Goal: Task Accomplishment & Management: Manage account settings

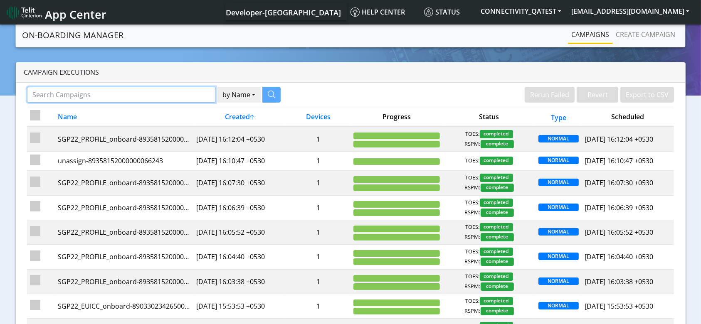
click at [176, 90] on input "Search Campaigns" at bounding box center [121, 95] width 189 height 16
paste input "89358152000000066730"
type input "89358152000000066730"
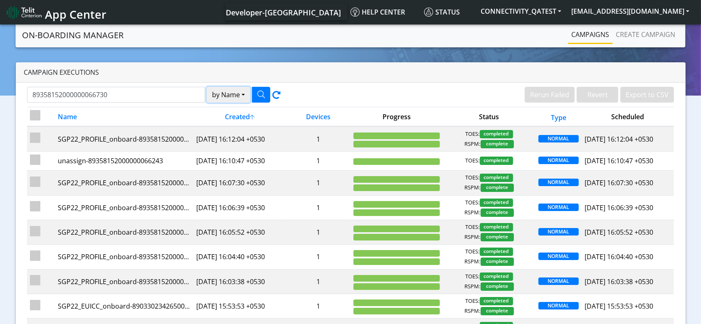
click at [226, 97] on button "by Name" at bounding box center [229, 95] width 44 height 16
click at [231, 125] on button "Device" at bounding box center [240, 127] width 66 height 13
click at [264, 94] on icon "button" at bounding box center [260, 94] width 7 height 7
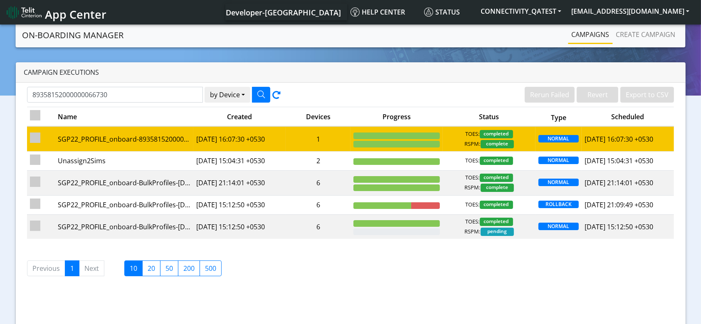
click at [292, 143] on td "1" at bounding box center [318, 138] width 65 height 25
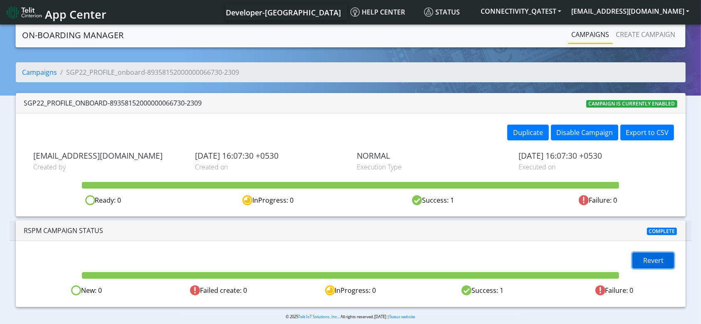
click at [657, 264] on span "Revert" at bounding box center [653, 260] width 20 height 9
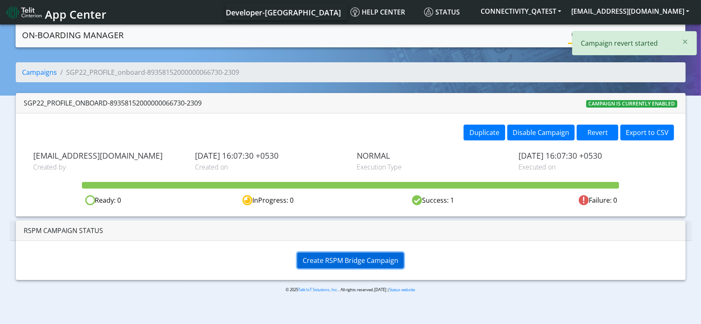
click at [383, 260] on span "Create RSPM Bridge Campaign" at bounding box center [351, 260] width 96 height 9
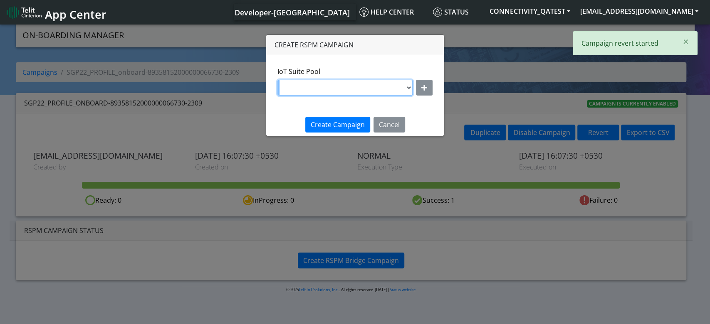
click at [407, 88] on select "DNLD-nxt23.net-JewelLiveTest DNLD-nxt23.net-on-field-assignment DNLD-nxt23.net-…" at bounding box center [344, 88] width 135 height 16
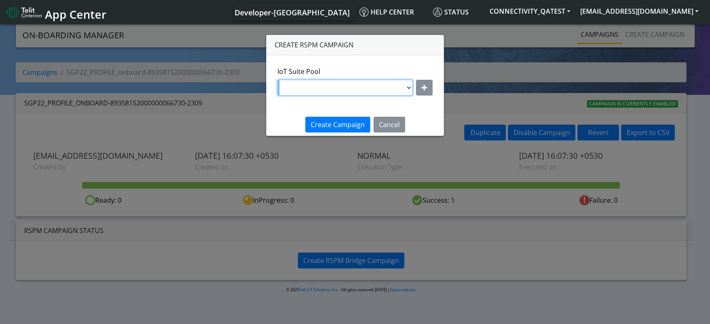
select select "7eab5334-eaa0-4b38-b93b-2f7c70d4aa37"
click at [278, 80] on select "DNLD-nxt23.net-JewelLiveTest DNLD-nxt23.net-on-field-assignment DNLD-nxt23.net-…" at bounding box center [344, 88] width 135 height 16
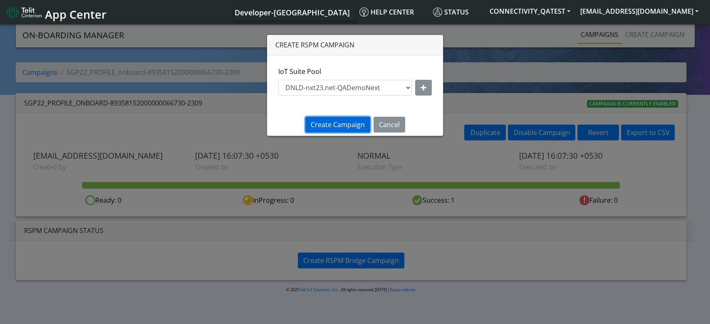
click at [353, 123] on span "Create Campaign" at bounding box center [338, 124] width 54 height 9
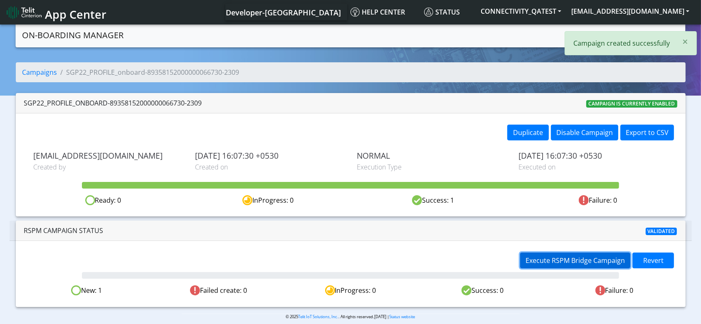
click at [576, 264] on span "Execute RSPM Bridge Campaign" at bounding box center [575, 260] width 99 height 9
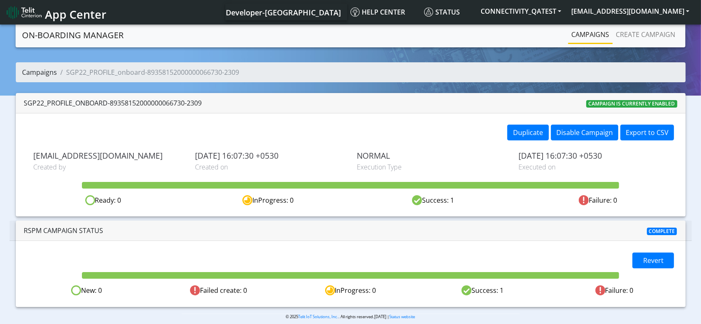
click at [36, 74] on link "Campaigns" at bounding box center [39, 72] width 35 height 9
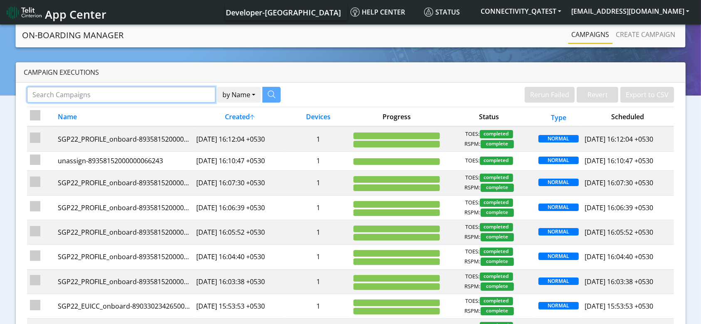
click at [122, 99] on input "Search Campaigns" at bounding box center [121, 95] width 189 height 16
paste input "89358152000000066383"
type input "89358152000000066383"
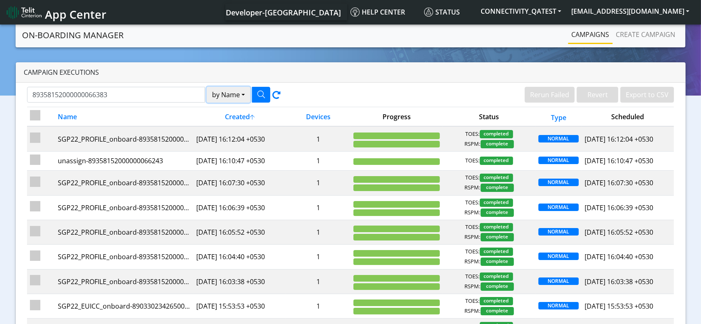
click at [226, 91] on button "by Name" at bounding box center [229, 95] width 44 height 16
click at [223, 126] on button "Device" at bounding box center [240, 127] width 66 height 13
click at [263, 93] on icon "button" at bounding box center [260, 94] width 7 height 7
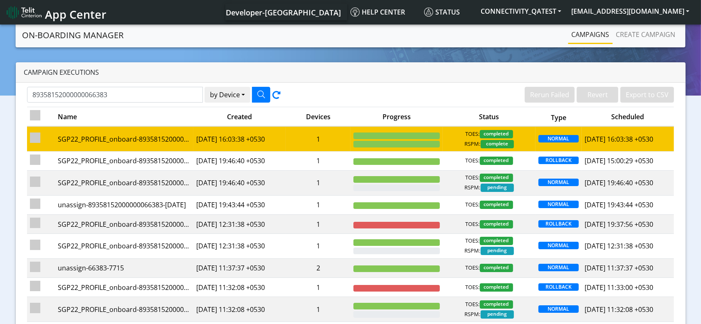
click at [299, 138] on td "1" at bounding box center [318, 138] width 65 height 25
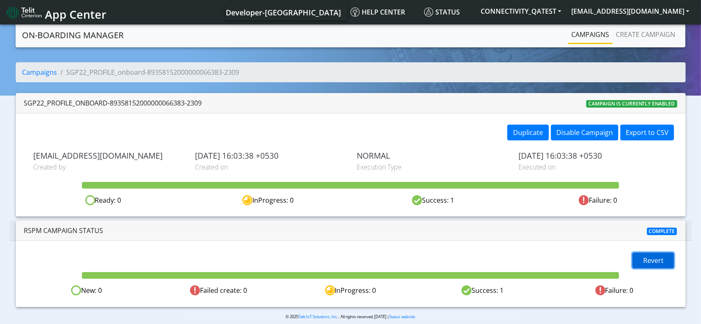
click at [643, 258] on button "Revert" at bounding box center [654, 261] width 42 height 16
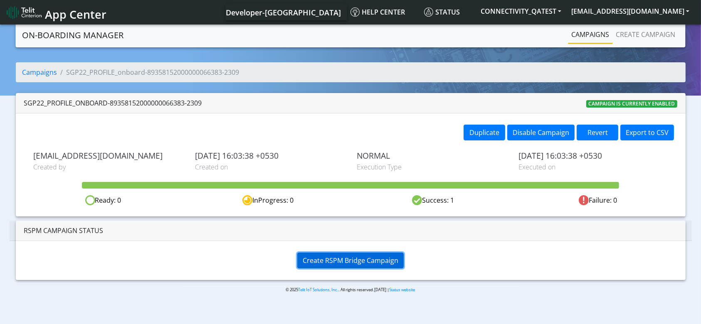
click at [373, 260] on span "Create RSPM Bridge Campaign" at bounding box center [351, 260] width 96 height 9
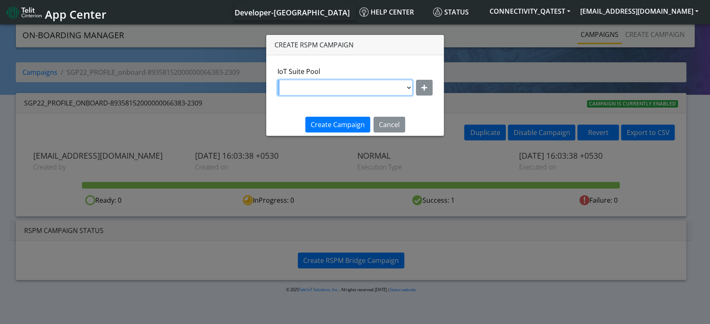
click at [358, 81] on select "DNLD-nxt23.net-JewelLiveTest DNLD-nxt23.net-on-field-assignment DNLD-nxt23.net-…" at bounding box center [344, 88] width 135 height 16
select select "7eab5334-eaa0-4b38-b93b-2f7c70d4aa37"
click at [278, 80] on select "DNLD-nxt23.net-JewelLiveTest DNLD-nxt23.net-on-field-assignment DNLD-nxt23.net-…" at bounding box center [344, 88] width 135 height 16
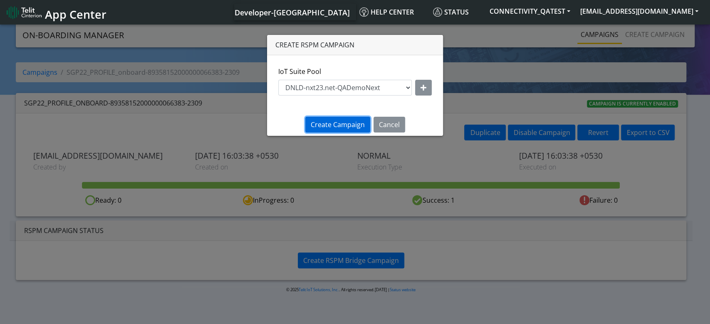
click at [340, 124] on span "Create Campaign" at bounding box center [338, 124] width 54 height 9
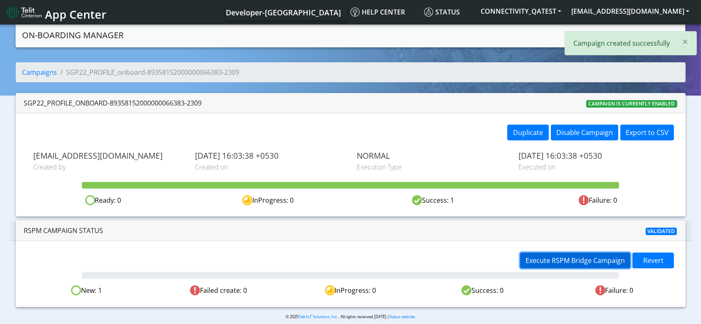
click at [542, 256] on span "Execute RSPM Bridge Campaign" at bounding box center [575, 260] width 99 height 9
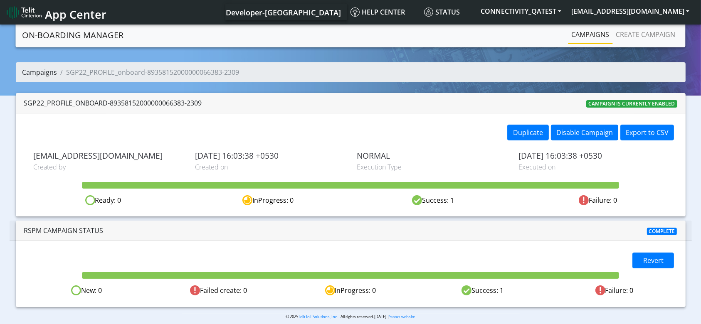
click at [49, 71] on link "Campaigns" at bounding box center [39, 72] width 35 height 9
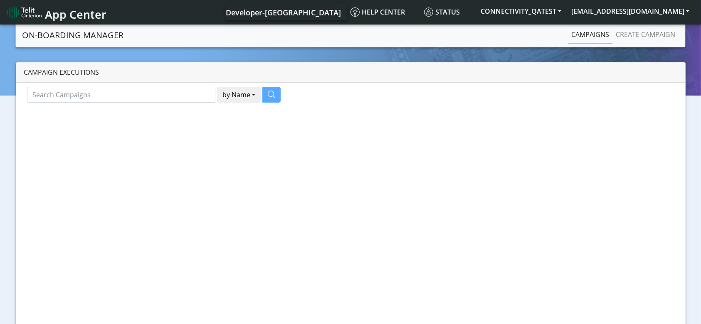
click at [141, 95] on div at bounding box center [350, 175] width 701 height 304
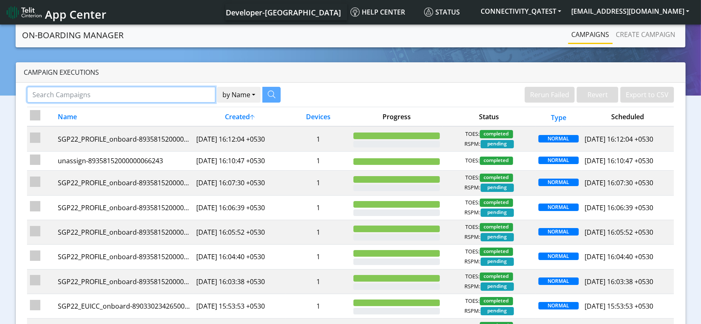
click at [141, 95] on input "Search Campaigns" at bounding box center [121, 95] width 189 height 16
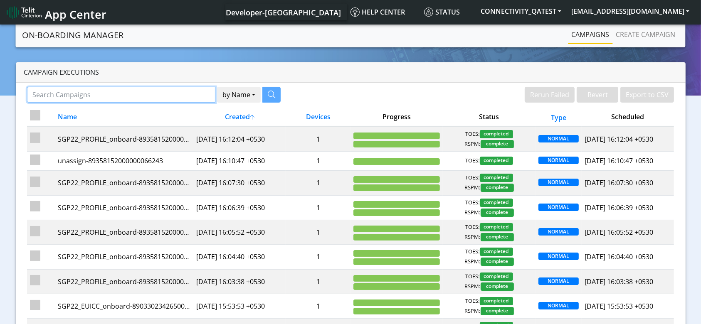
paste input "89358152000000066243"
type input "89358152000000066243"
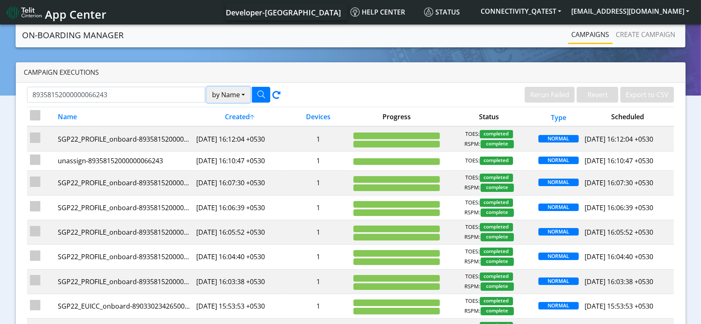
click at [217, 91] on button "by Name" at bounding box center [229, 95] width 44 height 16
click at [225, 128] on button "Device" at bounding box center [240, 127] width 66 height 13
click at [260, 89] on button "button" at bounding box center [261, 95] width 18 height 16
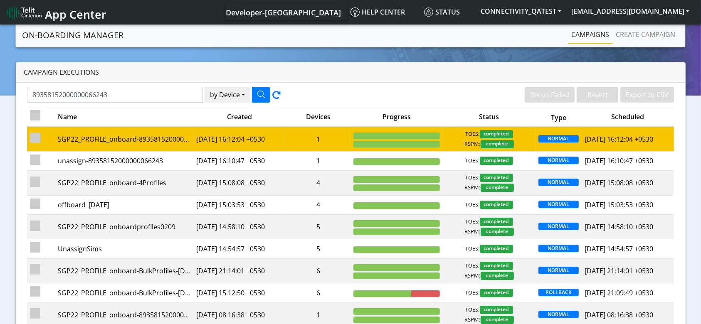
click at [307, 136] on td "1" at bounding box center [318, 138] width 65 height 25
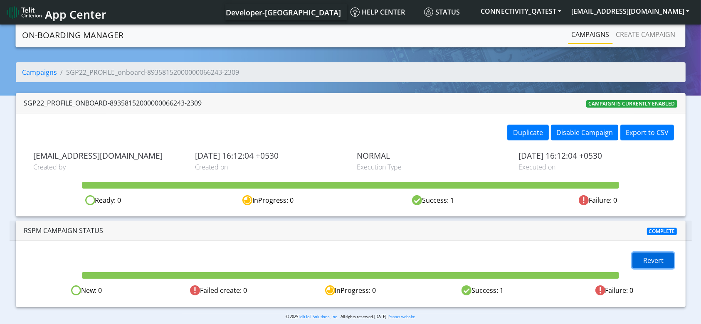
click at [650, 259] on span "Revert" at bounding box center [653, 260] width 20 height 9
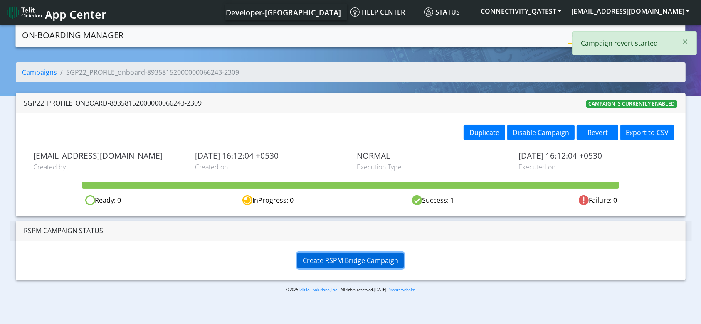
click at [391, 259] on span "Create RSPM Bridge Campaign" at bounding box center [351, 260] width 96 height 9
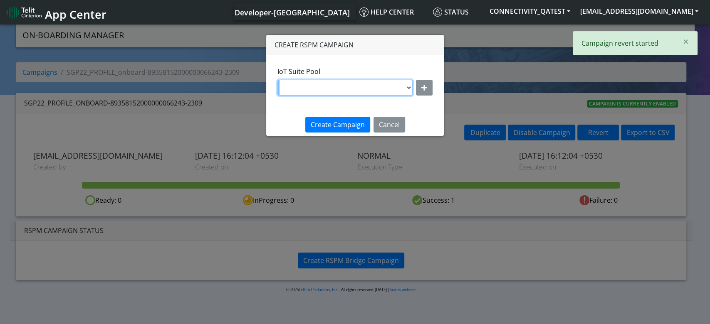
click at [384, 92] on select "DNLD-nxt23.net-JewelLiveTest DNLD-nxt23.net-on-field-assignment DNLD-nxt23.net-…" at bounding box center [344, 88] width 135 height 16
select select "7eab5334-eaa0-4b38-b93b-2f7c70d4aa37"
click at [278, 80] on select "DNLD-nxt23.net-JewelLiveTest DNLD-nxt23.net-on-field-assignment DNLD-nxt23.net-…" at bounding box center [344, 88] width 135 height 16
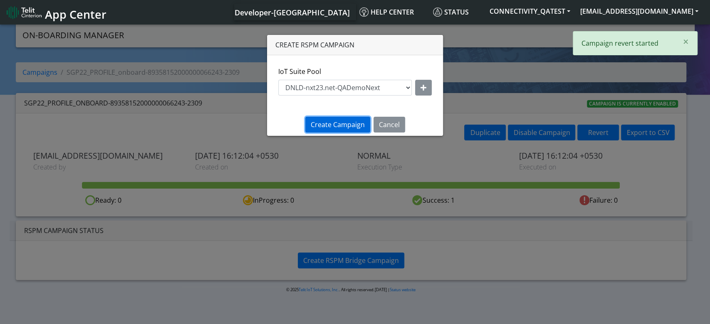
click at [353, 121] on span "Create Campaign" at bounding box center [338, 124] width 54 height 9
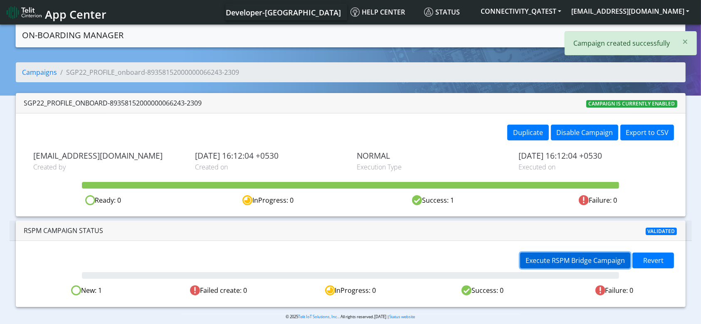
click at [589, 261] on span "Execute RSPM Bridge Campaign" at bounding box center [575, 260] width 99 height 9
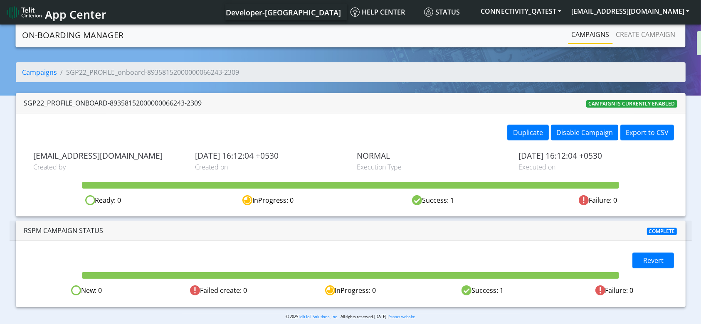
click at [25, 66] on ol "Campaigns SGP22_PROFILE_onboard-89358152000000066243-2309" at bounding box center [351, 72] width 670 height 20
click at [35, 73] on link "Campaigns" at bounding box center [39, 72] width 35 height 9
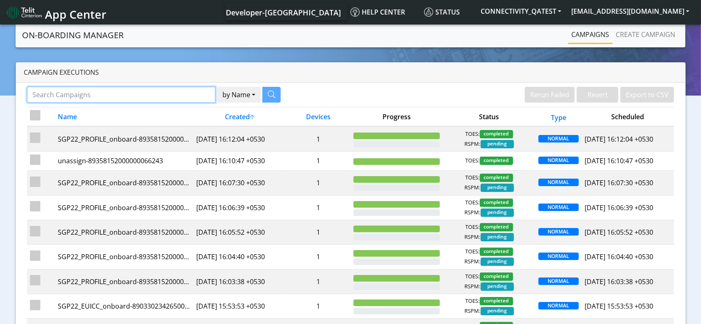
click at [122, 98] on input "Search Campaigns" at bounding box center [121, 95] width 189 height 16
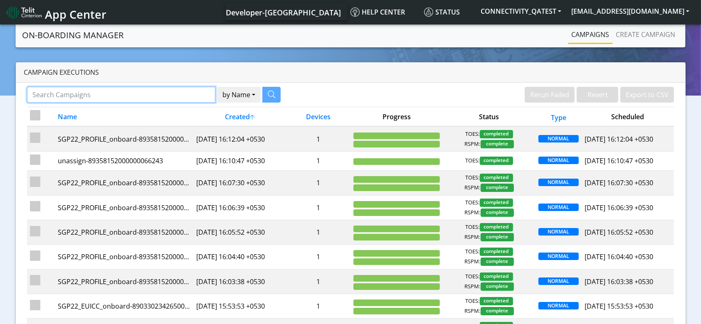
paste input "89358152000000066235"
type input "89358152000000066235"
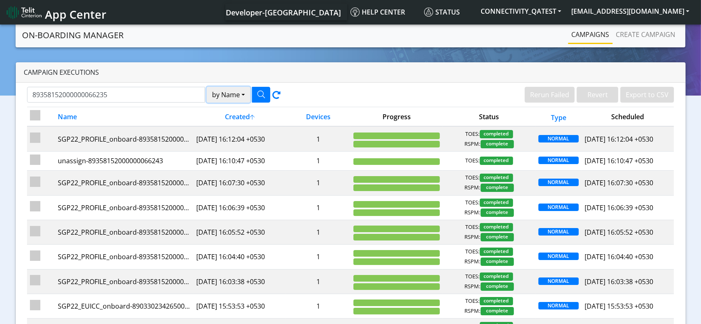
click at [214, 99] on button "by Name" at bounding box center [229, 95] width 44 height 16
click at [223, 126] on button "Device" at bounding box center [240, 127] width 66 height 13
click at [257, 94] on icon "button" at bounding box center [260, 94] width 7 height 7
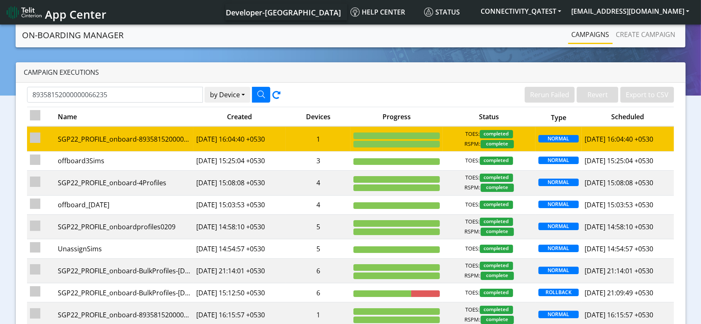
click at [377, 140] on app-column-progress at bounding box center [397, 140] width 87 height 15
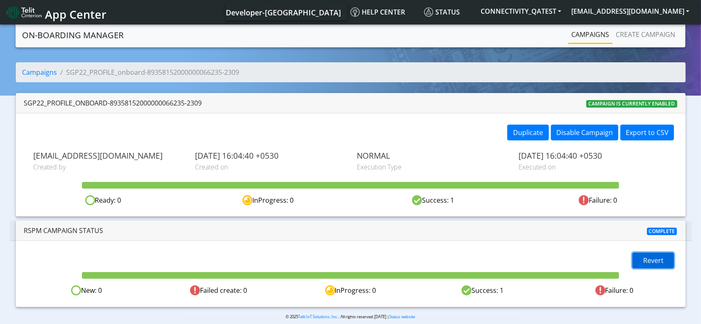
click at [656, 265] on button "Revert" at bounding box center [654, 261] width 42 height 16
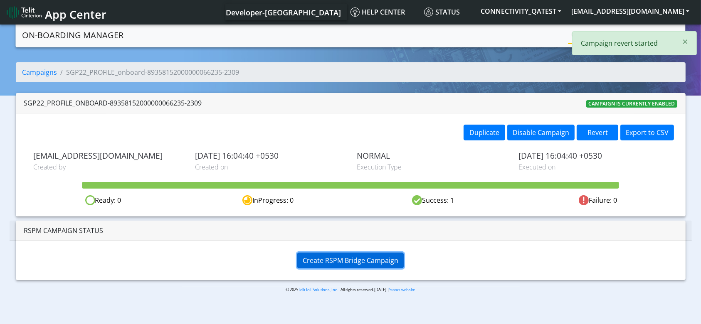
click at [388, 257] on span "Create RSPM Bridge Campaign" at bounding box center [351, 260] width 96 height 9
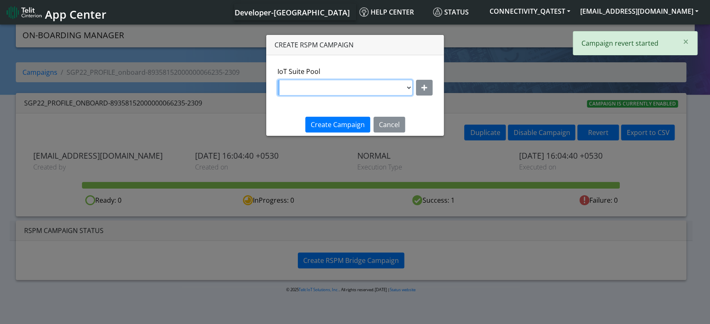
click at [348, 83] on select "DNLD-nxt23.net-JewelLiveTest DNLD-nxt23.net-on-field-assignment DNLD-nxt23.net-…" at bounding box center [344, 88] width 135 height 16
select select "7eab5334-eaa0-4b38-b93b-2f7c70d4aa37"
click at [278, 80] on select "DNLD-nxt23.net-JewelLiveTest DNLD-nxt23.net-on-field-assignment DNLD-nxt23.net-…" at bounding box center [344, 88] width 135 height 16
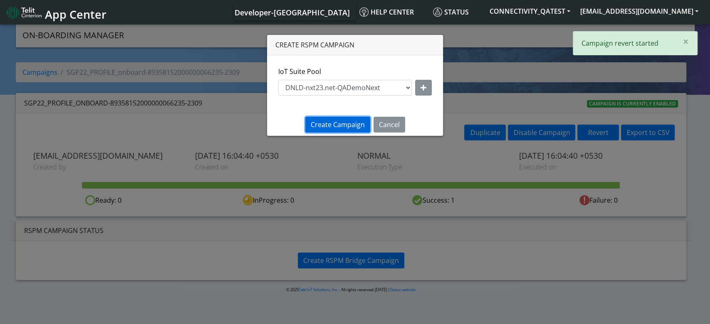
click at [351, 117] on button "Create Campaign" at bounding box center [337, 125] width 65 height 16
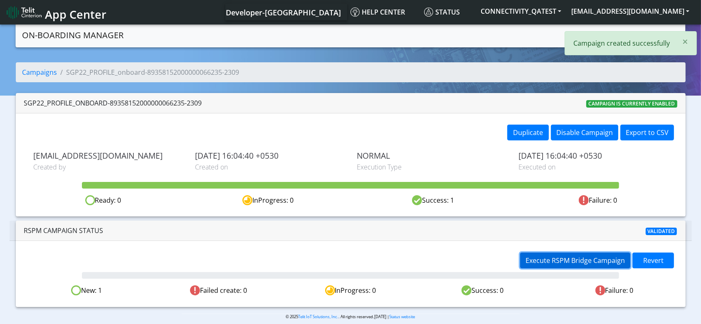
click at [567, 260] on span "Execute RSPM Bridge Campaign" at bounding box center [575, 260] width 99 height 9
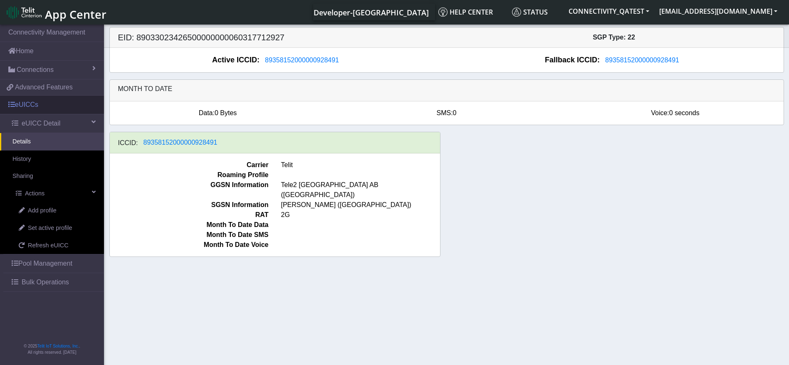
click at [53, 102] on link "eUICCs" at bounding box center [52, 105] width 104 height 18
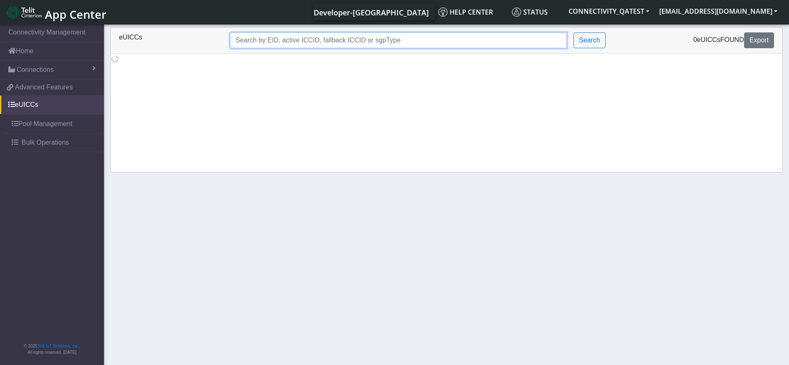
click at [332, 38] on input "Search..." at bounding box center [398, 40] width 337 height 16
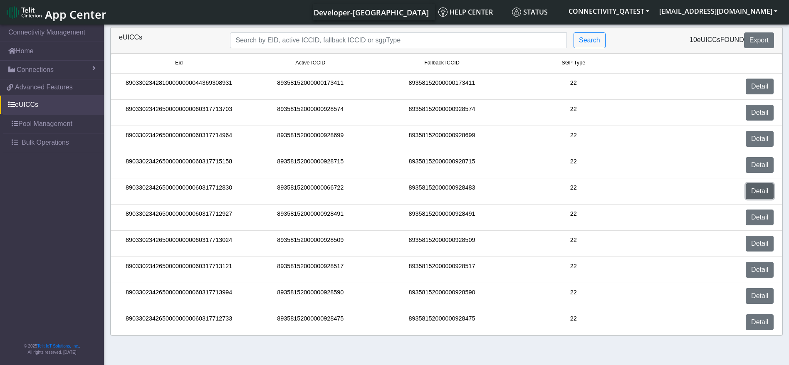
click at [759, 190] on link "Detail" at bounding box center [760, 191] width 28 height 16
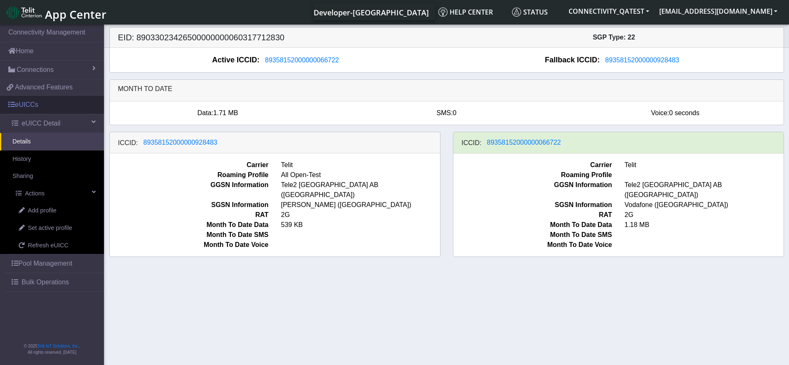
click at [56, 110] on link "eUICCs" at bounding box center [52, 105] width 104 height 18
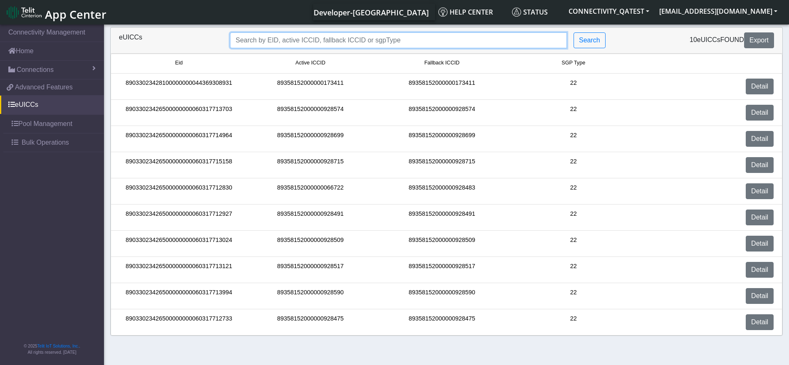
click at [328, 46] on input "Search..." at bounding box center [398, 40] width 337 height 16
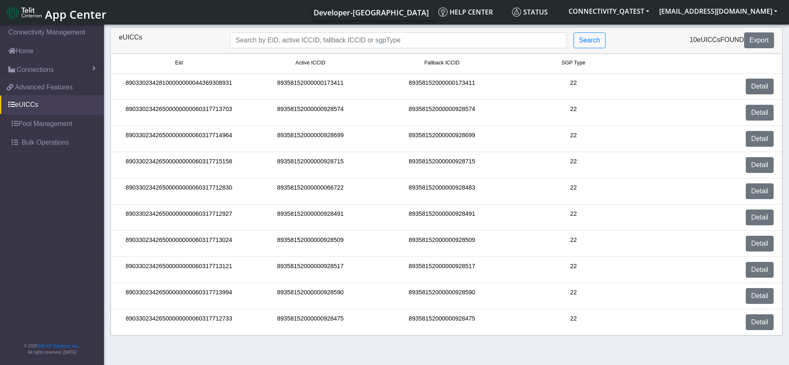
click at [739, 241] on div "Detail" at bounding box center [709, 244] width 141 height 16
click at [759, 243] on link "Detail" at bounding box center [760, 244] width 28 height 16
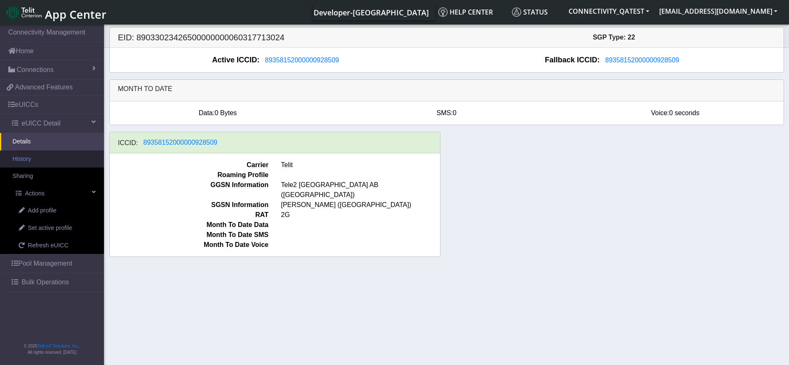
click at [42, 158] on link "History" at bounding box center [52, 159] width 104 height 17
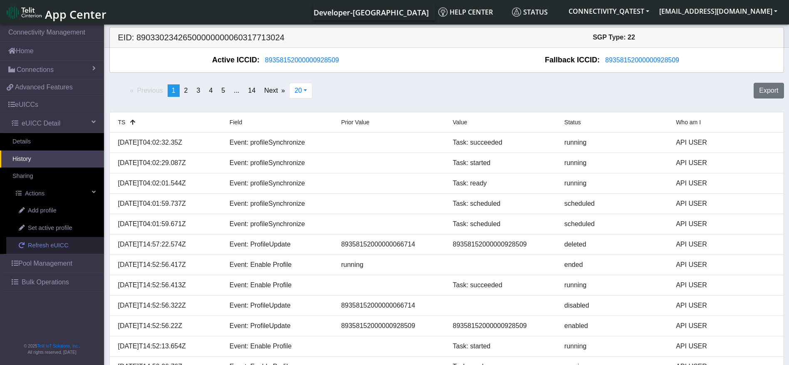
click at [49, 238] on link "Refresh eUICC" at bounding box center [55, 245] width 98 height 17
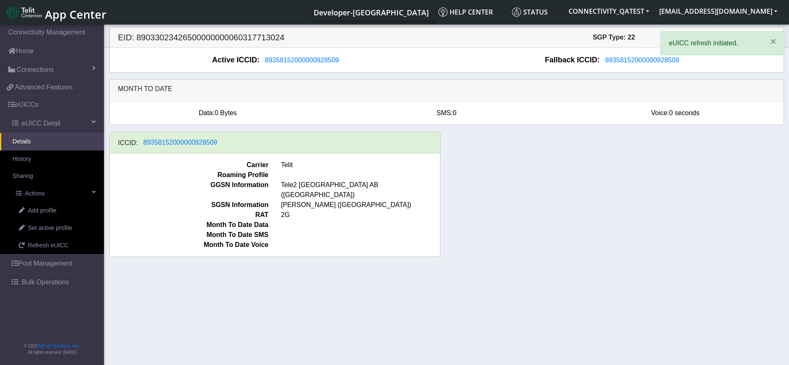
click at [41, 145] on link "Details" at bounding box center [52, 141] width 104 height 17
click at [49, 98] on link "eUICCs" at bounding box center [52, 105] width 104 height 18
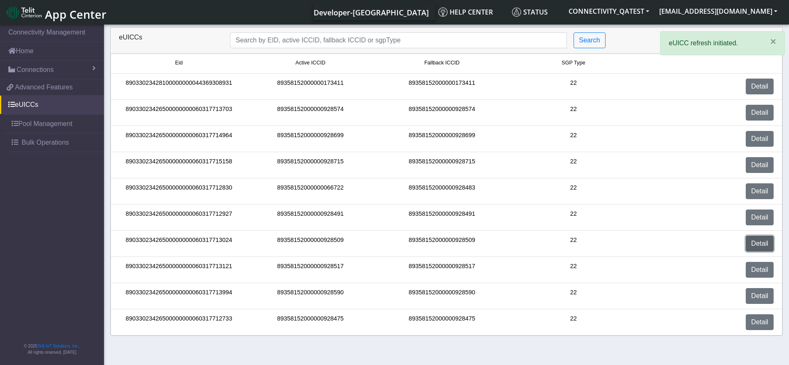
click at [749, 240] on link "Detail" at bounding box center [760, 244] width 28 height 16
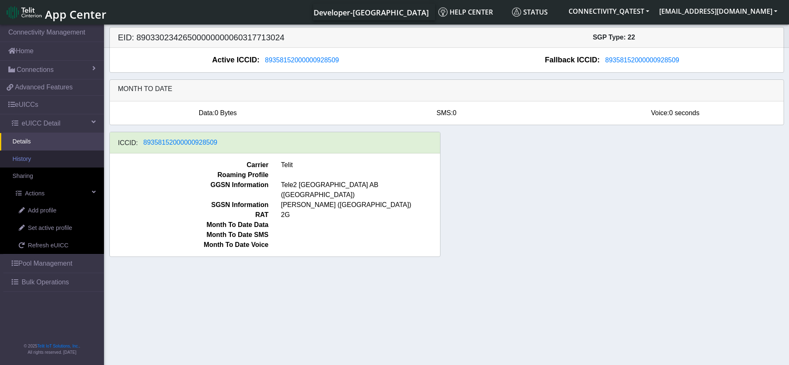
click at [38, 164] on link "History" at bounding box center [52, 159] width 104 height 17
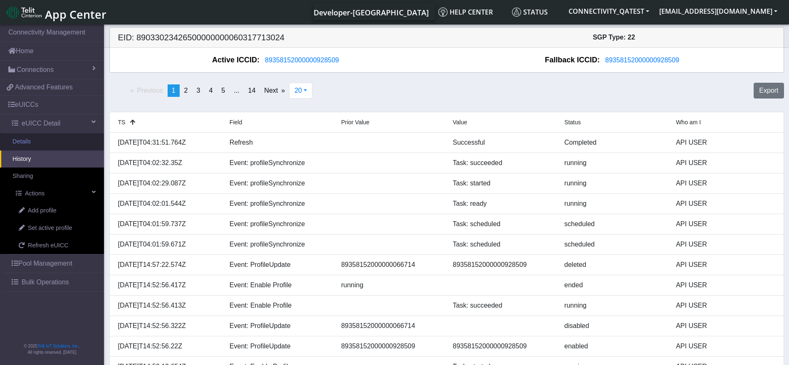
click at [35, 138] on link "Details" at bounding box center [52, 141] width 104 height 17
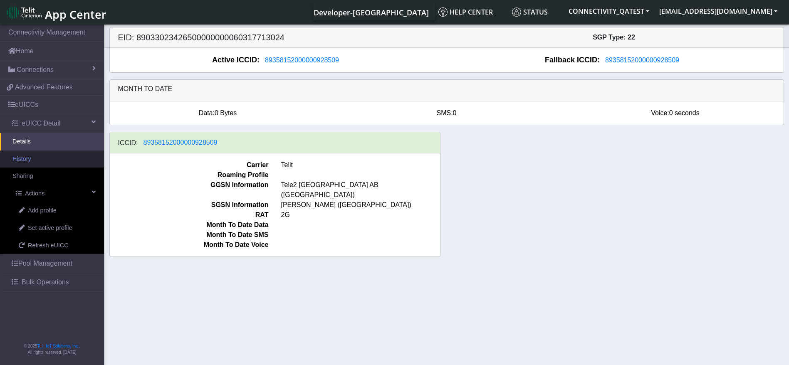
click at [47, 165] on link "History" at bounding box center [52, 159] width 104 height 17
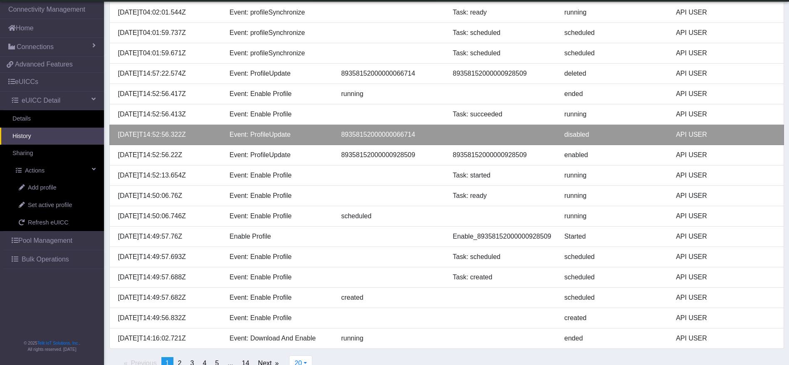
scroll to position [185, 0]
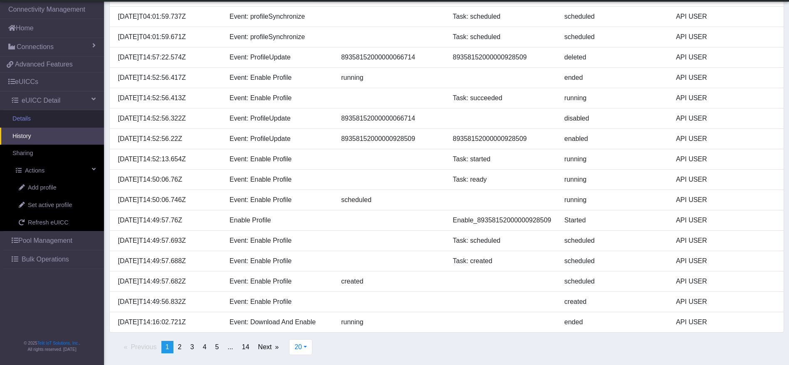
click at [64, 113] on link "Details" at bounding box center [52, 118] width 104 height 17
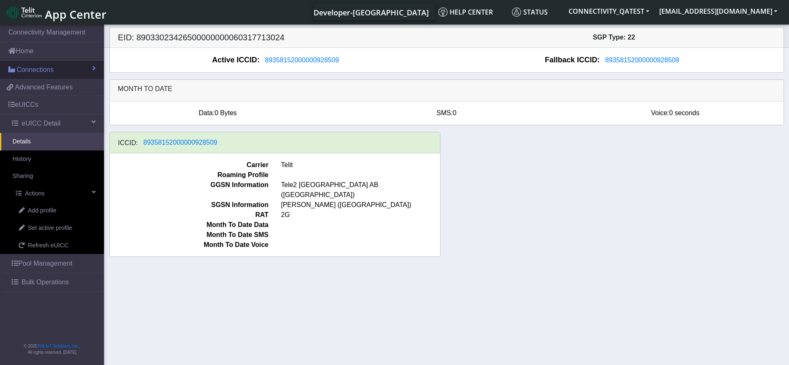
click at [44, 66] on span "Connections" at bounding box center [35, 70] width 37 height 10
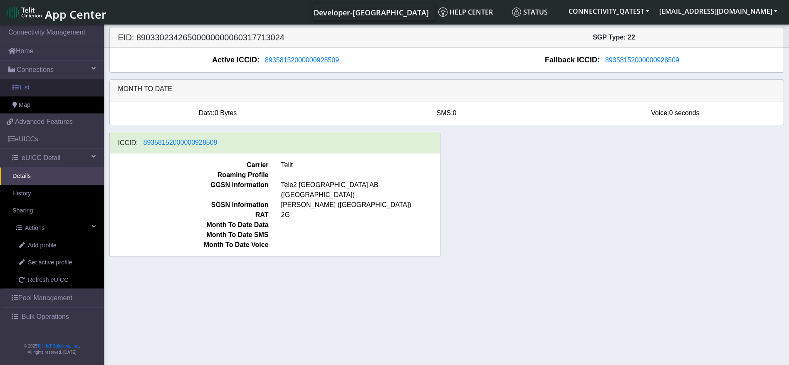
click at [40, 82] on link "List" at bounding box center [52, 87] width 104 height 17
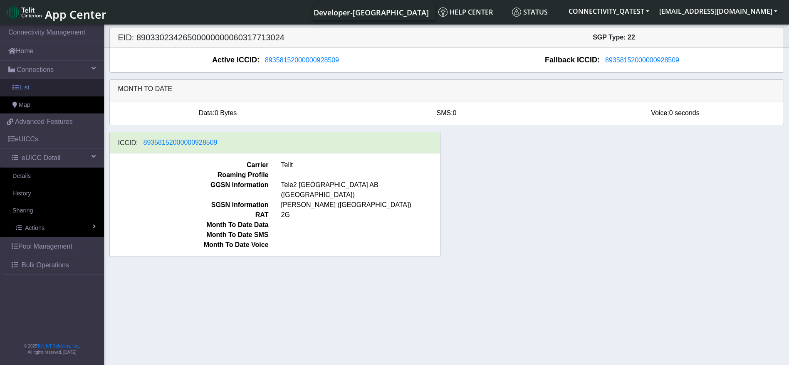
click at [46, 90] on link "List" at bounding box center [52, 87] width 104 height 17
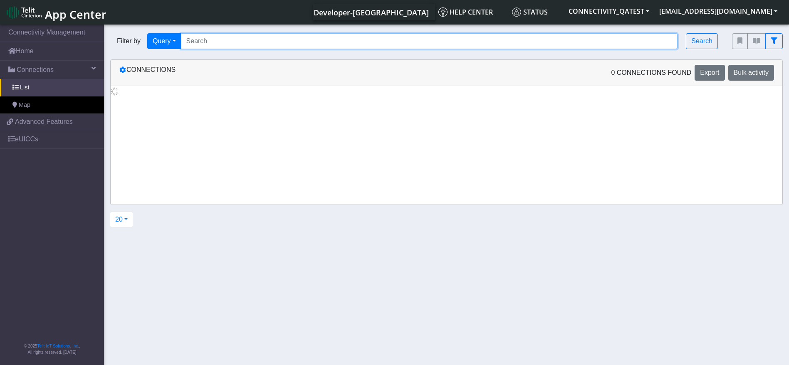
click at [281, 47] on input "Search..." at bounding box center [429, 41] width 497 height 16
paste input "89358152000000066383"
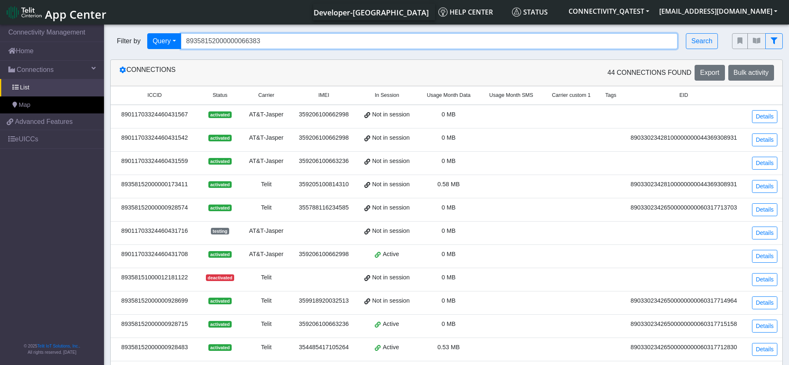
type input "89358152000000066383"
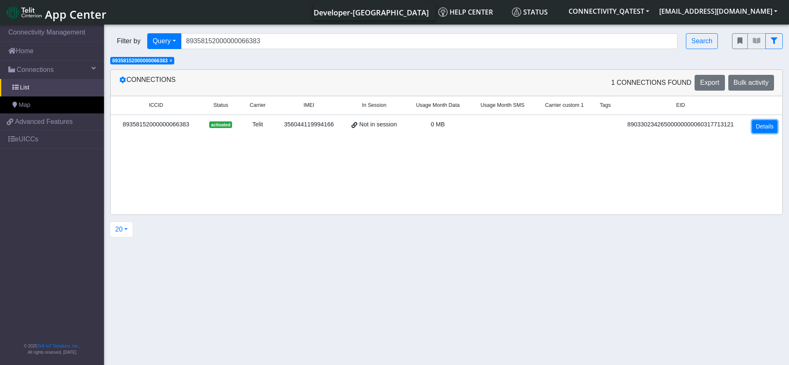
click at [777, 127] on link "Details" at bounding box center [764, 126] width 25 height 13
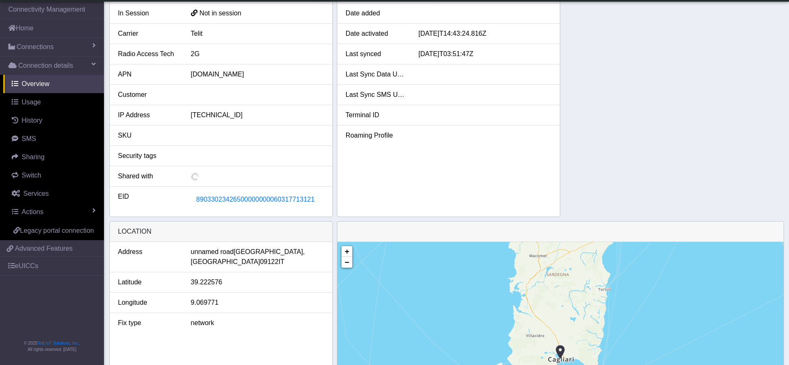
scroll to position [125, 0]
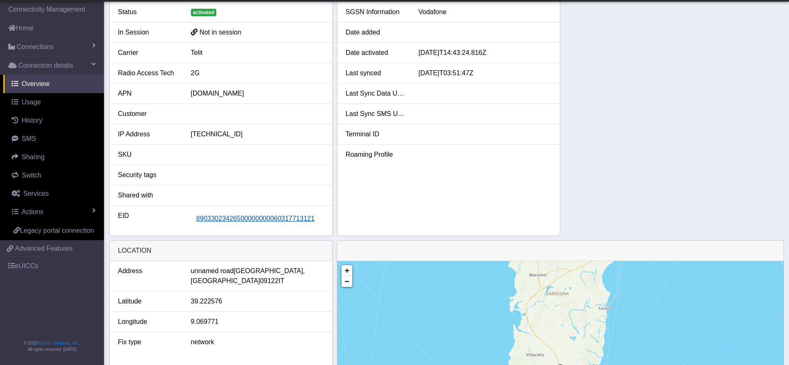
click at [272, 222] on span "89033023426500000000060317713121" at bounding box center [255, 218] width 119 height 7
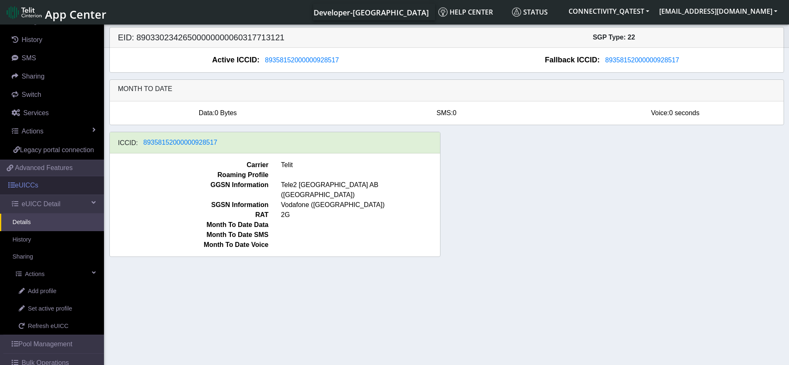
scroll to position [150, 0]
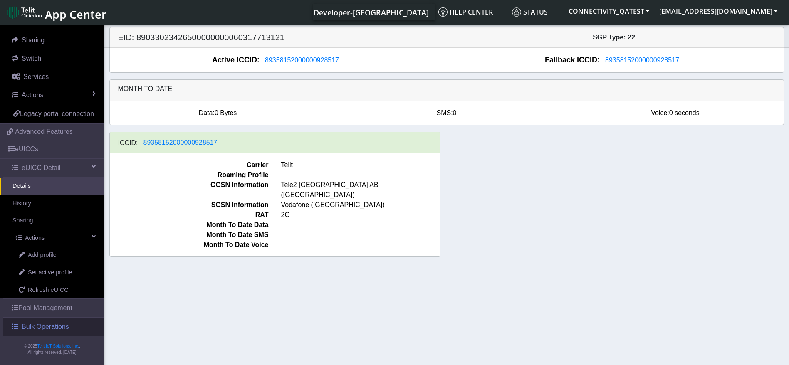
click at [42, 326] on span "Bulk Operations" at bounding box center [45, 327] width 47 height 10
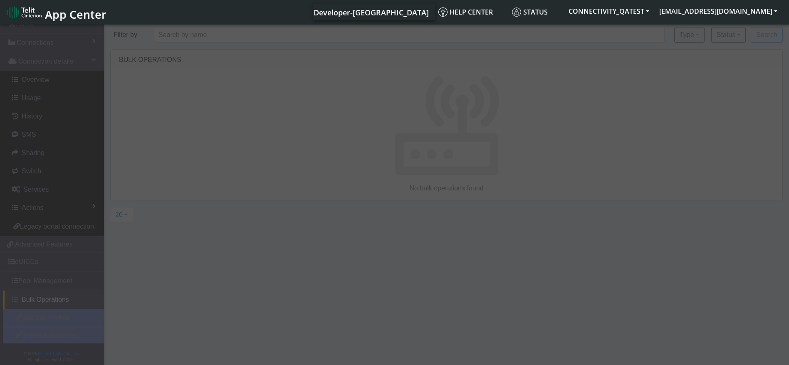
scroll to position [45, 0]
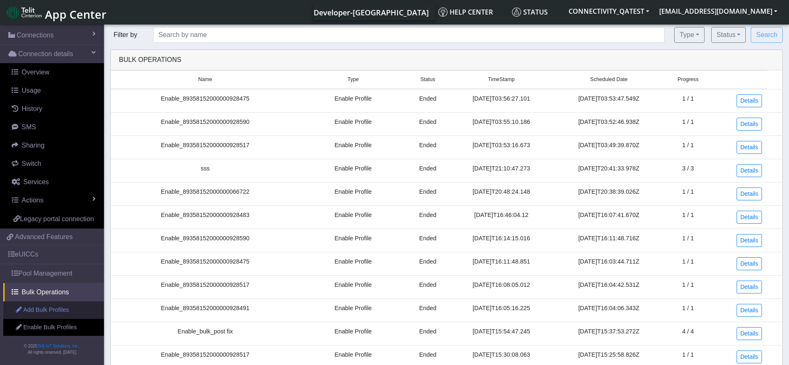
click at [44, 314] on link "Add Bulk Profiles" at bounding box center [53, 310] width 101 height 17
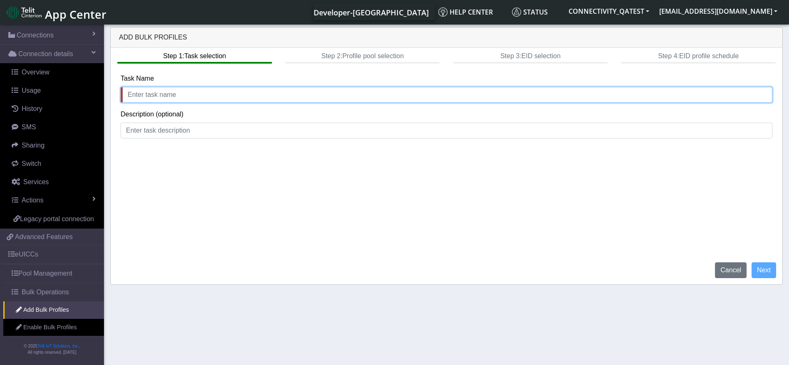
click at [146, 96] on input "text" at bounding box center [447, 95] width 652 height 16
type input "AddBulkProfileTest_[DATE]"
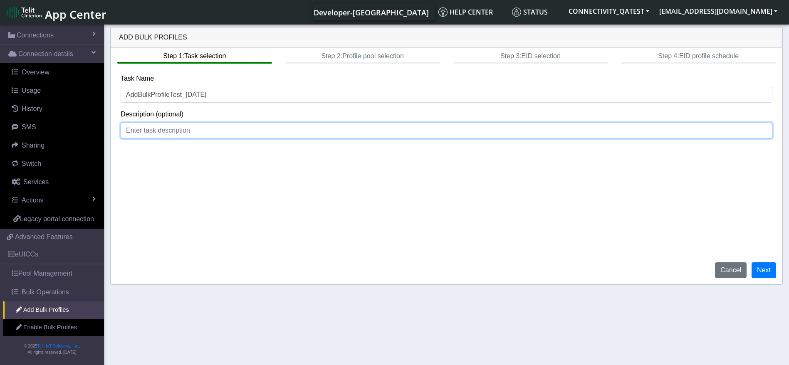
click at [180, 133] on input at bounding box center [447, 131] width 652 height 16
type input "Add Bulk Profile"
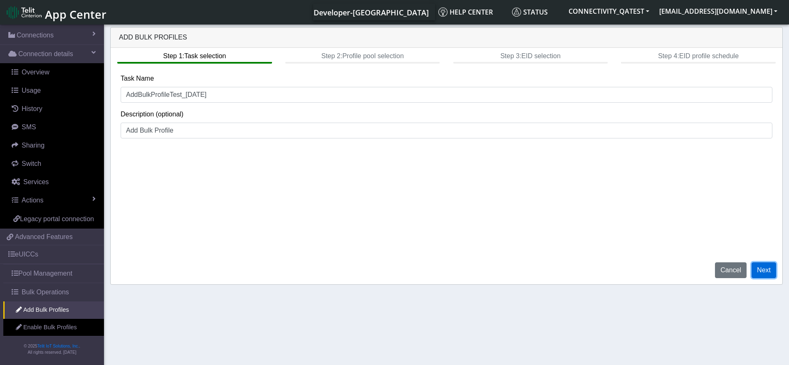
click at [765, 275] on button "Next" at bounding box center [764, 270] width 25 height 16
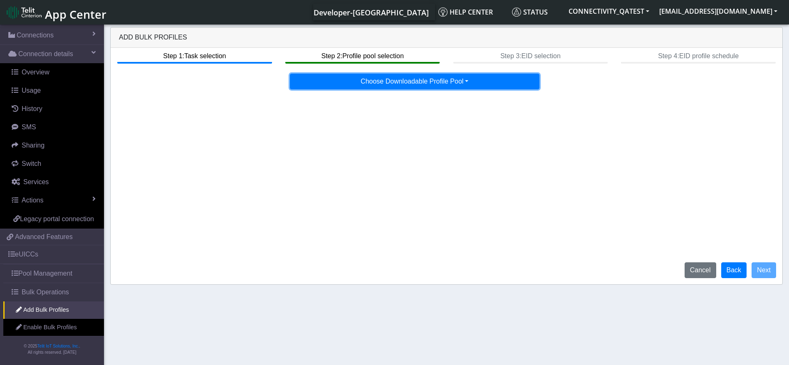
click at [464, 85] on button "Choose Downloadable Profile Pool" at bounding box center [415, 82] width 250 height 16
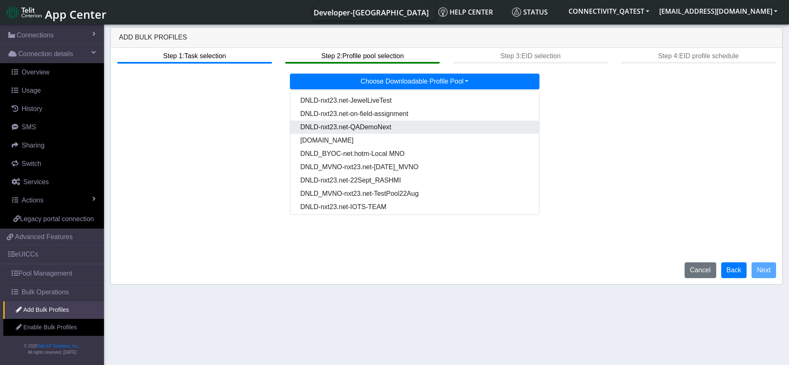
click at [396, 128] on Pool7eab5334-eaa0-4b38-b93b-2f7c70d4aa37-dropdown "DNLD-nxt23.net-QADemoNext" at bounding box center [414, 127] width 249 height 13
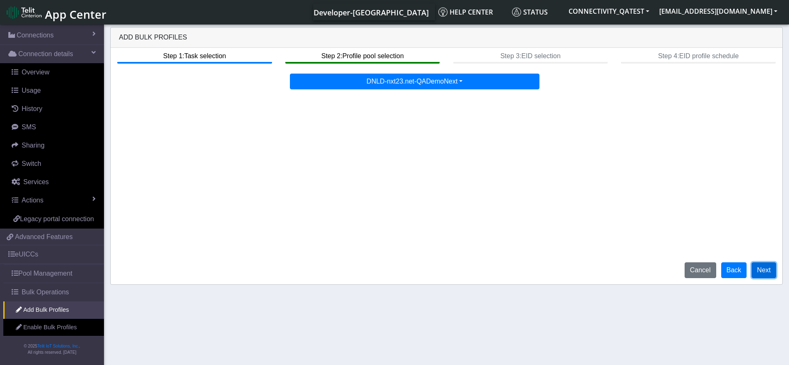
click at [763, 270] on button "Next" at bounding box center [764, 270] width 25 height 16
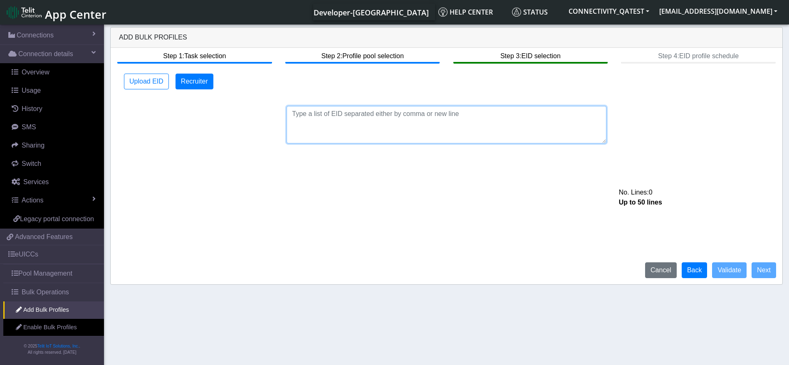
click at [331, 124] on textarea at bounding box center [447, 124] width 320 height 37
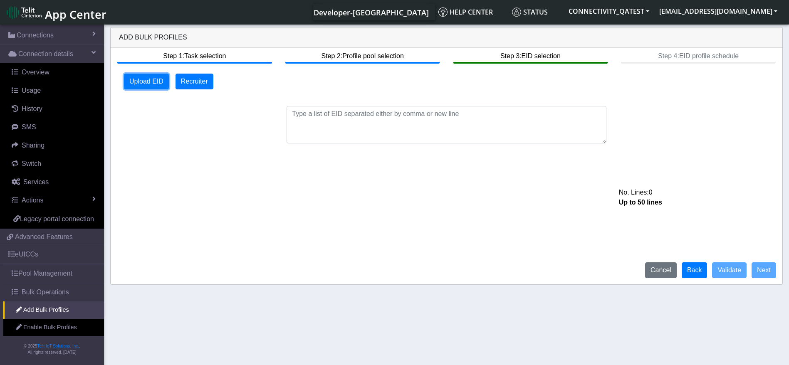
click at [136, 77] on button "Upload EID" at bounding box center [146, 82] width 45 height 16
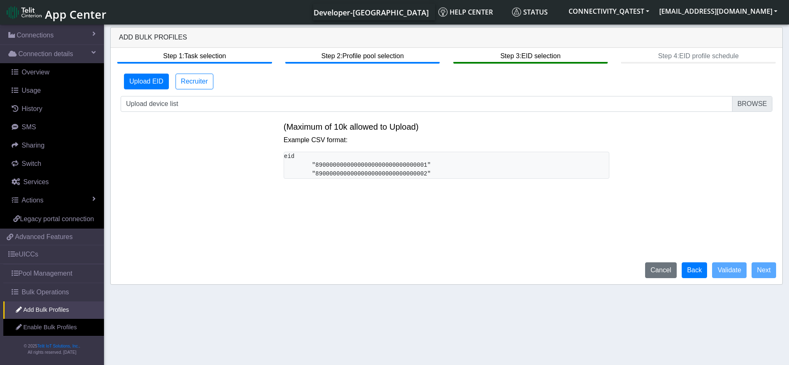
click at [319, 112] on form "Upload EID Recruiter No. Lines: 0 Up to 50 lines Upload device list (Maximum of…" at bounding box center [447, 130] width 652 height 112
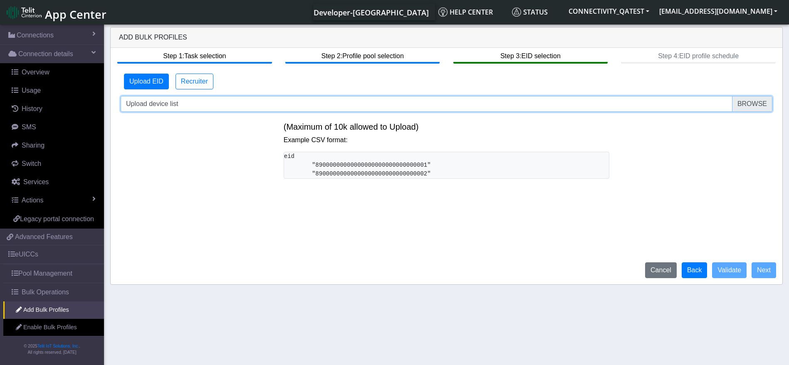
click at [316, 108] on input "Upload device list" at bounding box center [447, 104] width 652 height 16
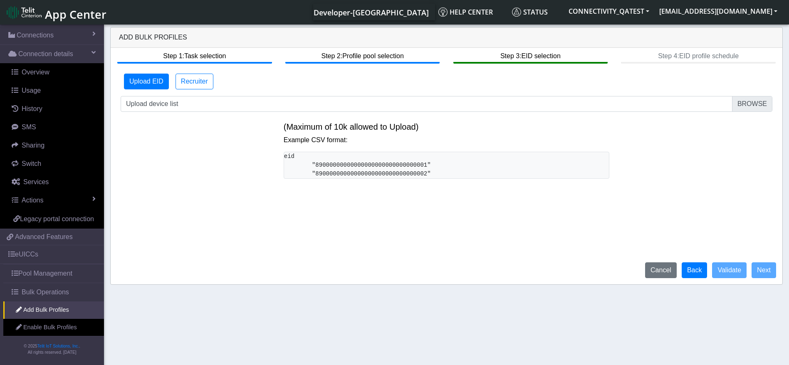
click at [389, 112] on form "Upload EID Recruiter No. Lines: 0 Up to 50 lines Upload device list (Maximum of…" at bounding box center [447, 130] width 652 height 112
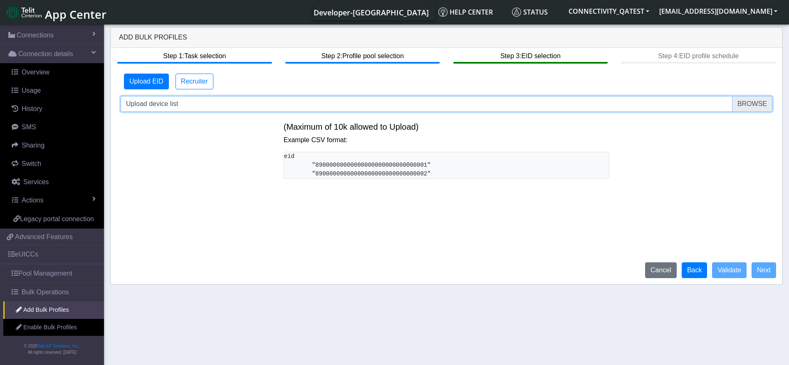
click at [386, 104] on input "Upload device list" at bounding box center [447, 104] width 652 height 16
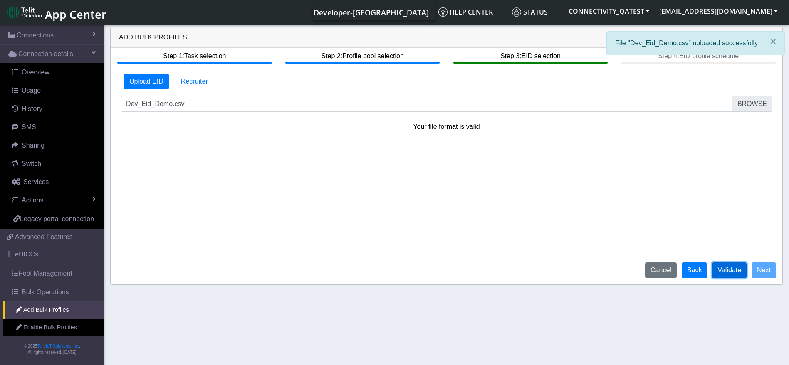
click at [734, 274] on button "Validate" at bounding box center [729, 270] width 35 height 16
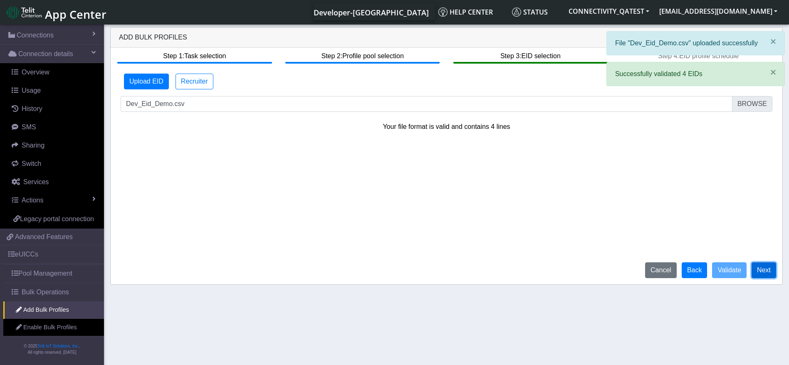
click at [756, 274] on button "Next" at bounding box center [764, 270] width 25 height 16
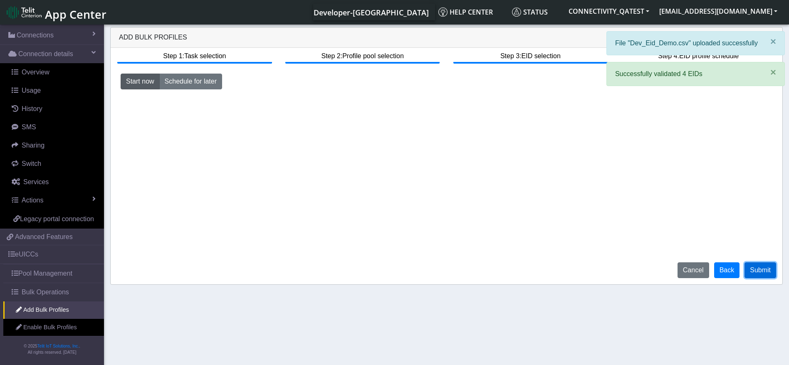
click at [774, 267] on button "Submit" at bounding box center [760, 270] width 32 height 16
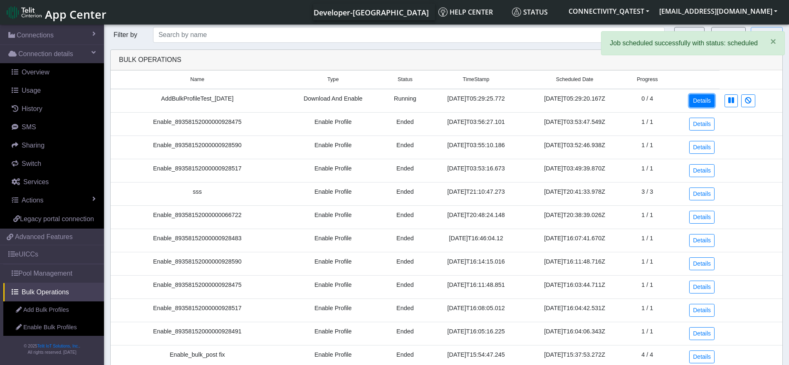
click at [697, 103] on link "Details" at bounding box center [701, 100] width 25 height 13
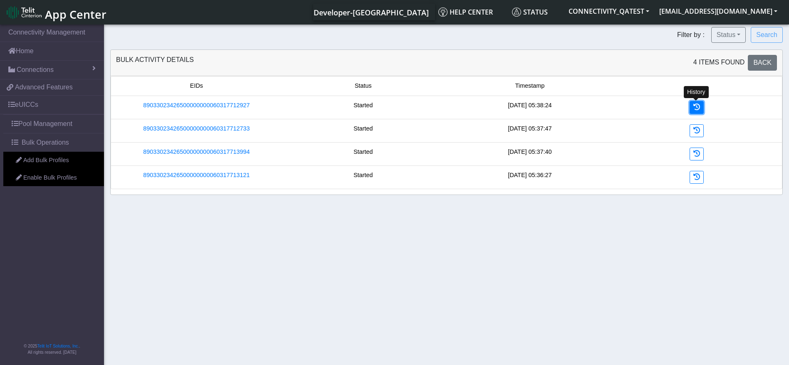
click at [695, 106] on icon at bounding box center [696, 107] width 7 height 7
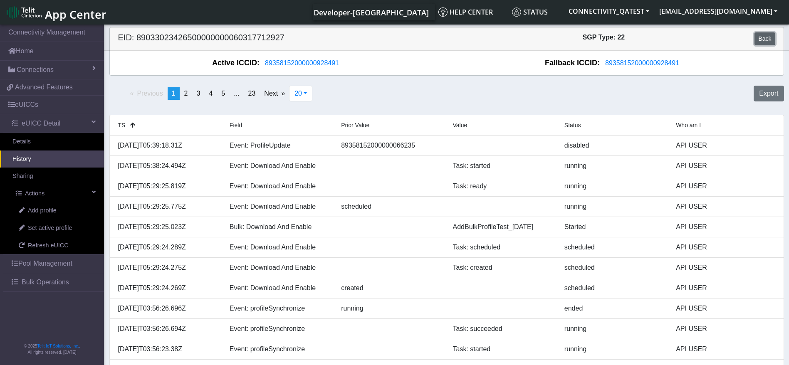
click at [760, 36] on link "Back" at bounding box center [764, 38] width 20 height 13
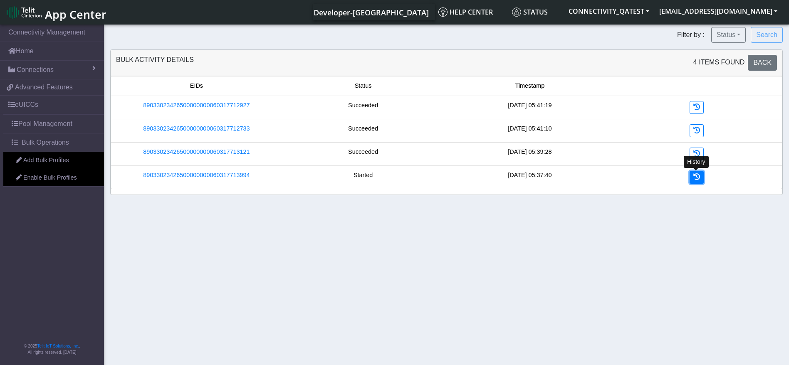
click at [694, 177] on icon at bounding box center [696, 176] width 7 height 7
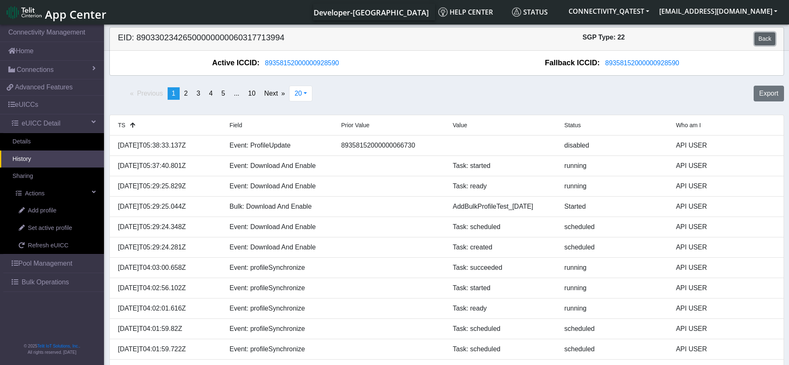
click at [763, 34] on link "Back" at bounding box center [764, 38] width 20 height 13
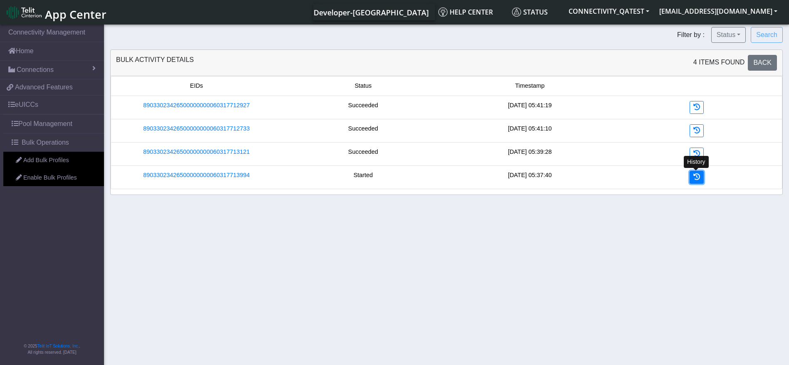
click at [694, 173] on icon at bounding box center [696, 176] width 7 height 7
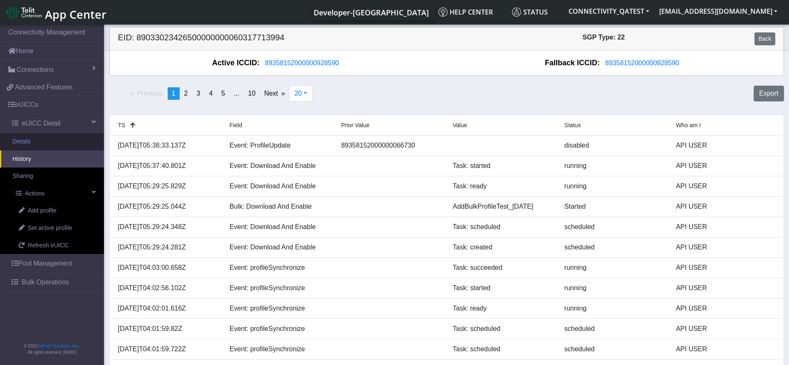
click at [40, 143] on link "Details" at bounding box center [52, 141] width 104 height 17
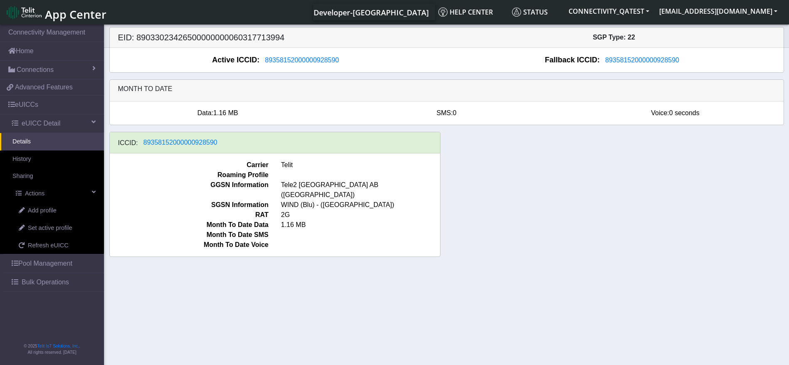
click at [269, 34] on h5 "EID: 89033023426500000000060317713994" at bounding box center [279, 37] width 335 height 10
copy h5 "89033023426500000000060317713994"
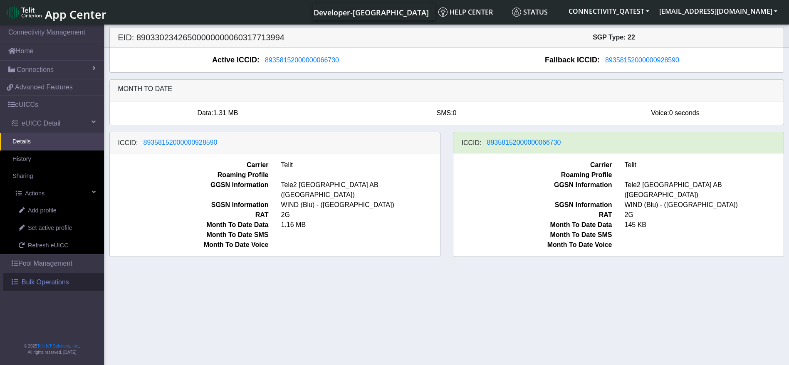
click at [35, 289] on link "Bulk Operations" at bounding box center [53, 282] width 101 height 18
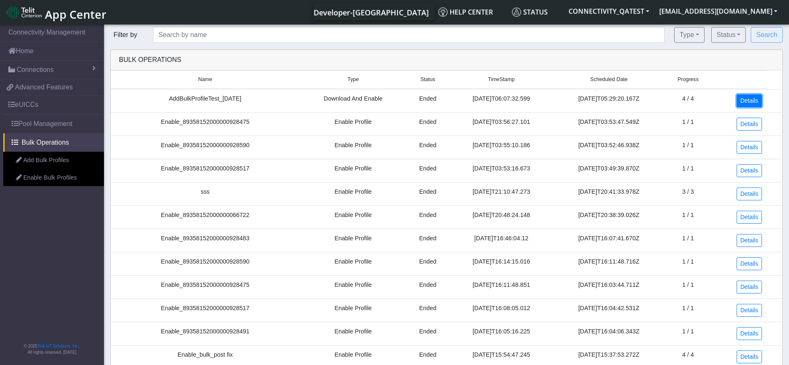
click at [749, 95] on link "Details" at bounding box center [749, 100] width 25 height 13
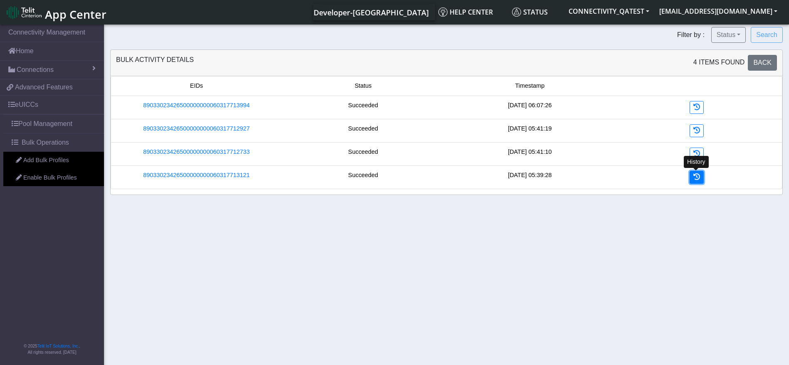
click at [698, 179] on icon at bounding box center [696, 176] width 7 height 7
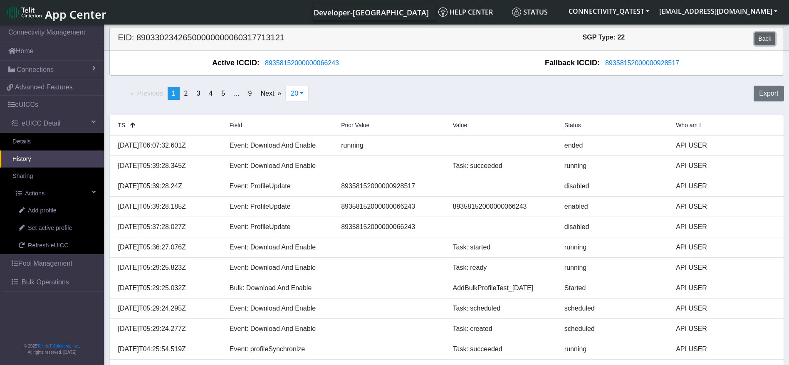
click at [769, 38] on link "Back" at bounding box center [764, 38] width 20 height 13
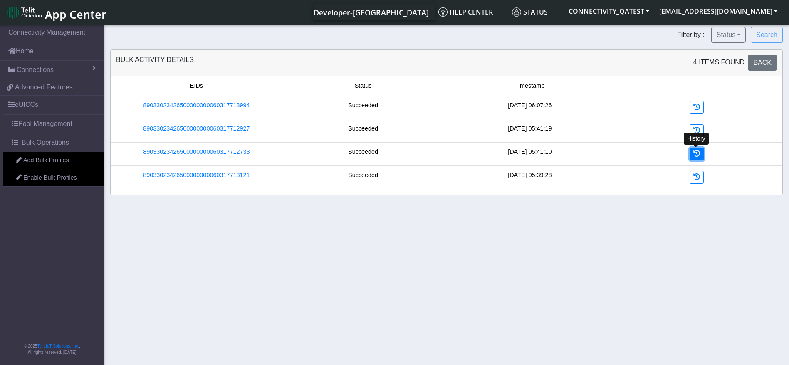
click at [698, 153] on icon at bounding box center [696, 153] width 7 height 7
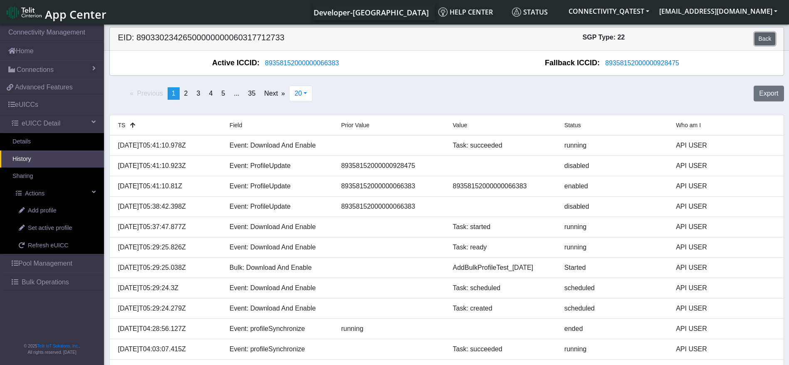
click at [766, 38] on link "Back" at bounding box center [764, 38] width 20 height 13
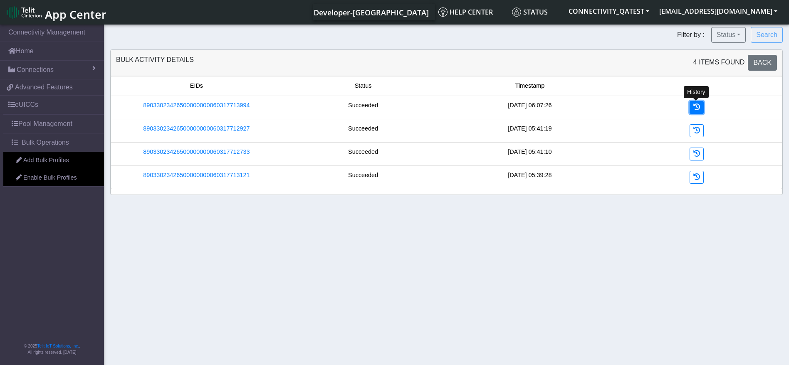
click at [702, 107] on link at bounding box center [697, 107] width 14 height 13
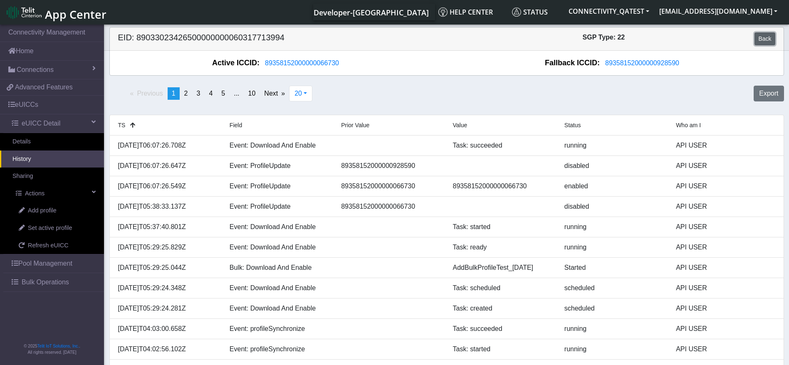
click at [766, 38] on link "Back" at bounding box center [764, 38] width 20 height 13
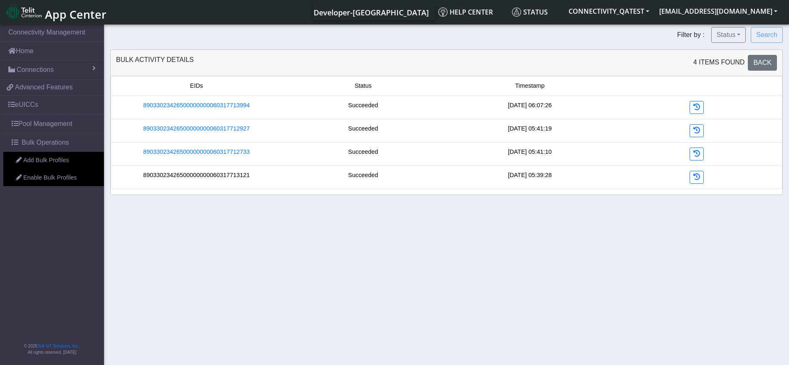
click at [216, 176] on link "89033023426500000000060317713121" at bounding box center [196, 175] width 106 height 9
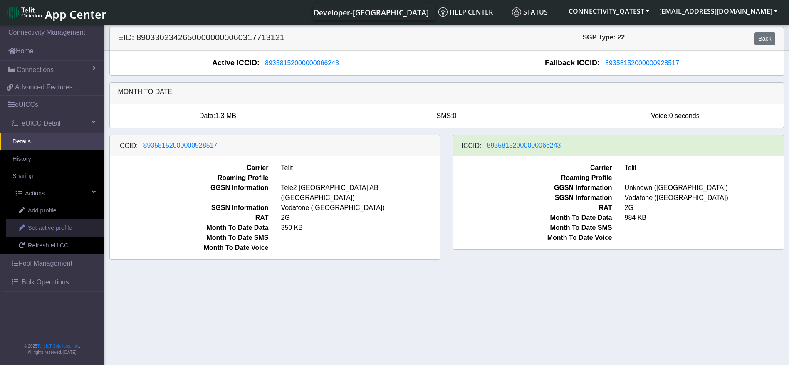
click at [65, 227] on span "Set active profile" at bounding box center [50, 228] width 44 height 9
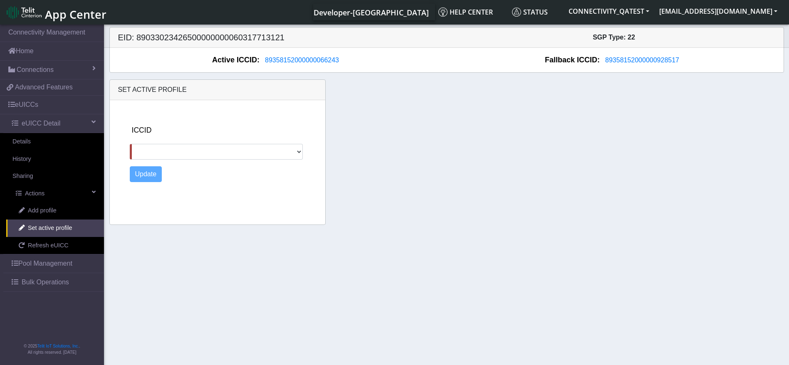
click at [274, 143] on div "ICCID 89358152000000928517" at bounding box center [226, 142] width 193 height 35
click at [255, 151] on select "89358152000000928517" at bounding box center [216, 152] width 173 height 16
select select "89358152000000928517"
click at [130, 144] on select "89358152000000928517" at bounding box center [216, 152] width 173 height 16
click at [137, 174] on button "Update" at bounding box center [146, 174] width 32 height 16
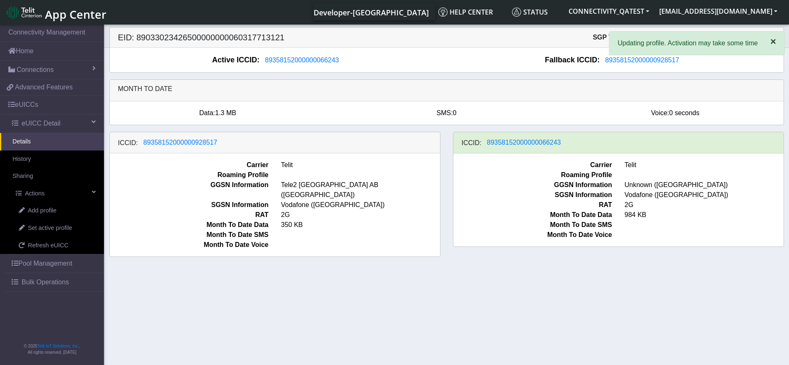
click at [773, 41] on span "×" at bounding box center [773, 41] width 6 height 11
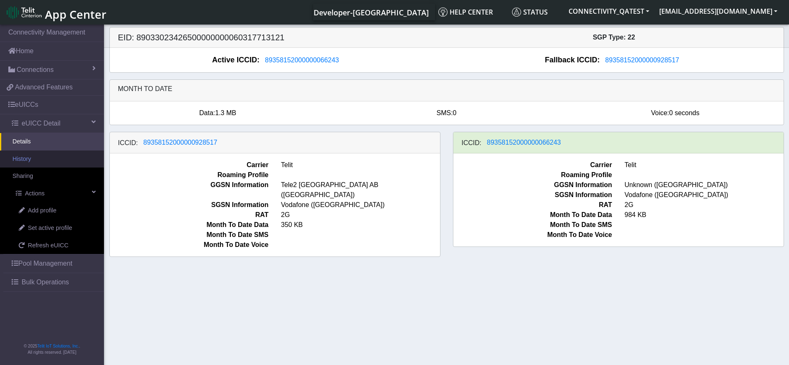
click at [46, 159] on link "History" at bounding box center [52, 159] width 104 height 17
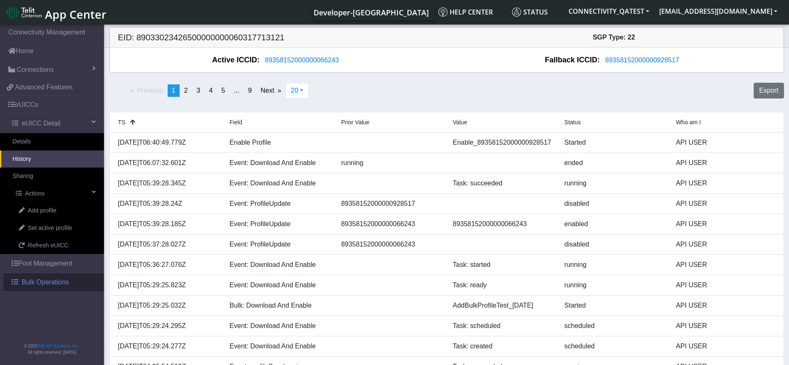
click at [30, 284] on span "Bulk Operations" at bounding box center [45, 282] width 47 height 10
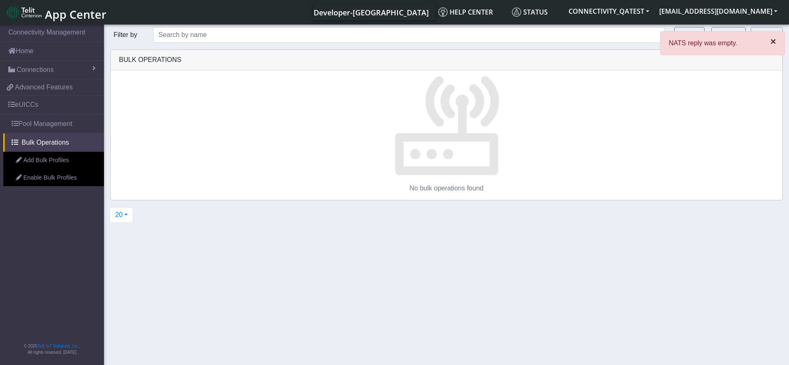
click at [774, 42] on span "×" at bounding box center [773, 41] width 6 height 11
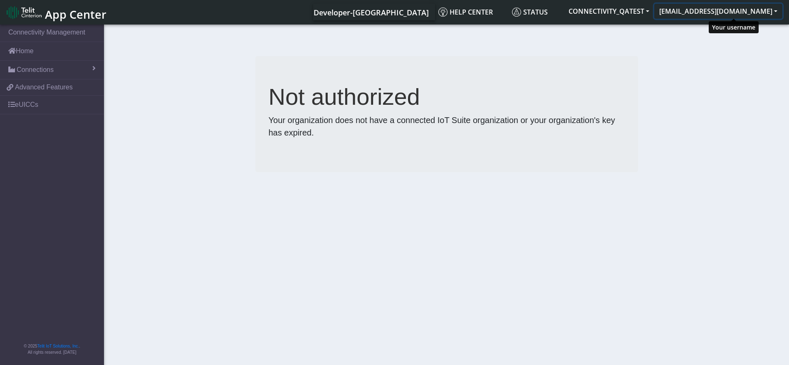
click at [744, 4] on button "[EMAIL_ADDRESS][DOMAIN_NAME]" at bounding box center [718, 11] width 128 height 15
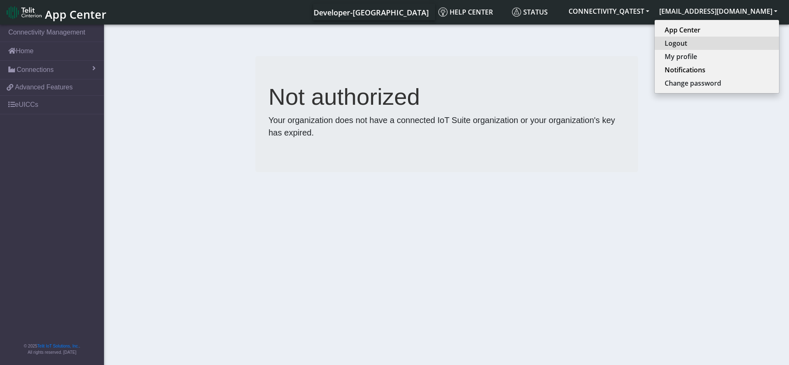
click at [709, 40] on button "Logout" at bounding box center [717, 43] width 124 height 13
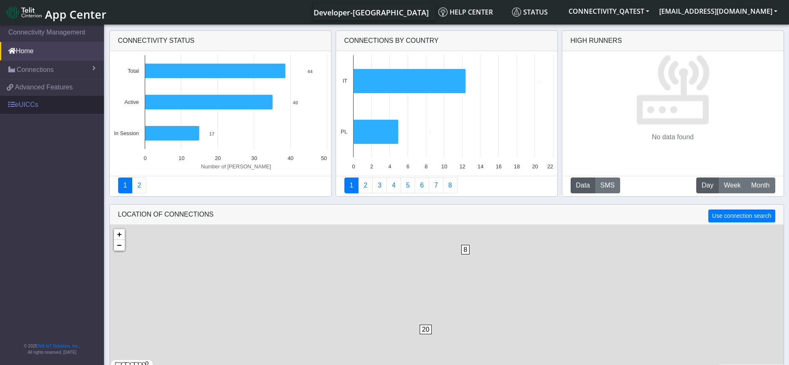
click at [19, 102] on link "eUICCs" at bounding box center [52, 105] width 104 height 18
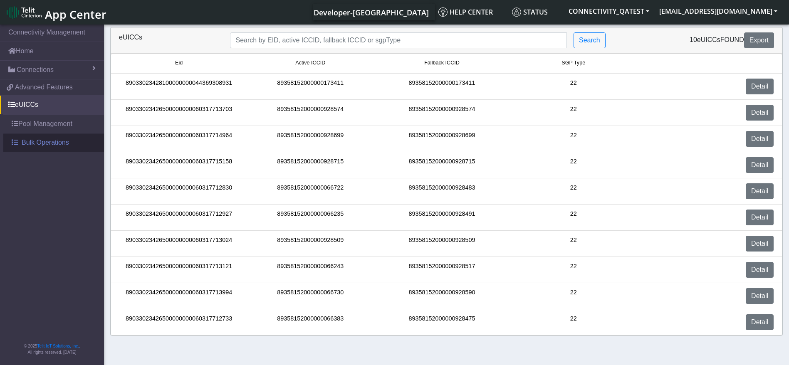
click at [42, 138] on span "Bulk Operations" at bounding box center [45, 143] width 47 height 10
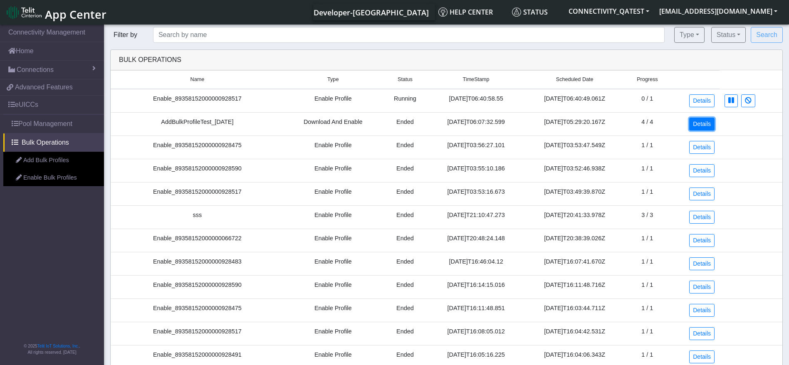
click at [695, 128] on link "Details" at bounding box center [701, 124] width 25 height 13
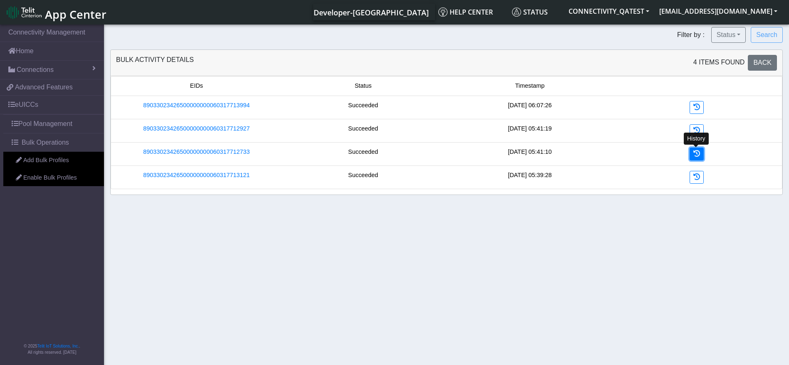
click at [694, 152] on icon at bounding box center [696, 153] width 7 height 7
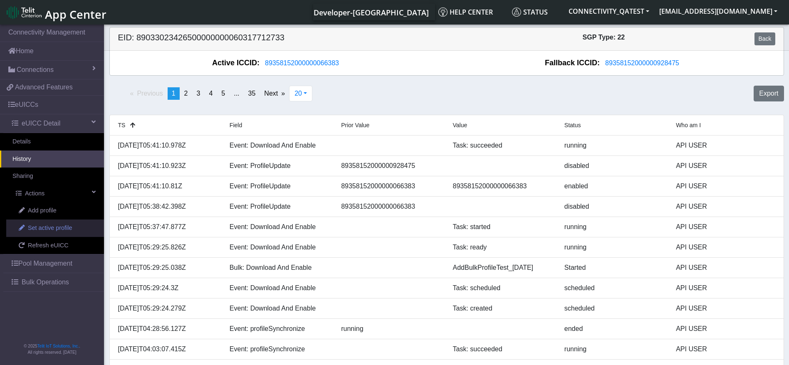
click at [53, 230] on span "Set active profile" at bounding box center [50, 228] width 44 height 9
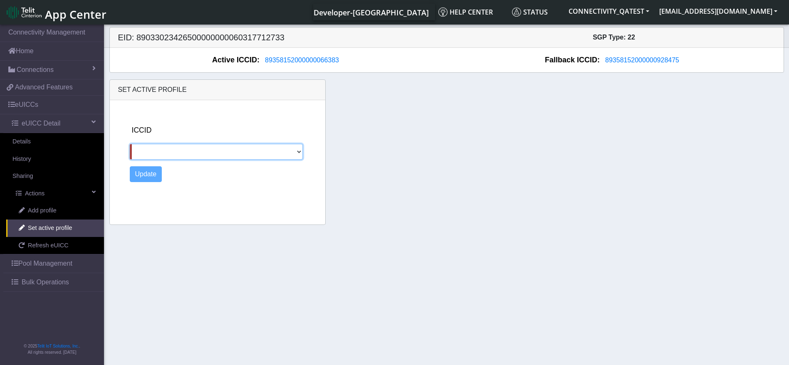
click at [221, 150] on select "89358152000000928475" at bounding box center [216, 152] width 173 height 16
select select "89358152000000928475"
click at [130, 144] on select "89358152000000928475" at bounding box center [216, 152] width 173 height 16
click at [145, 177] on button "Update" at bounding box center [146, 174] width 32 height 16
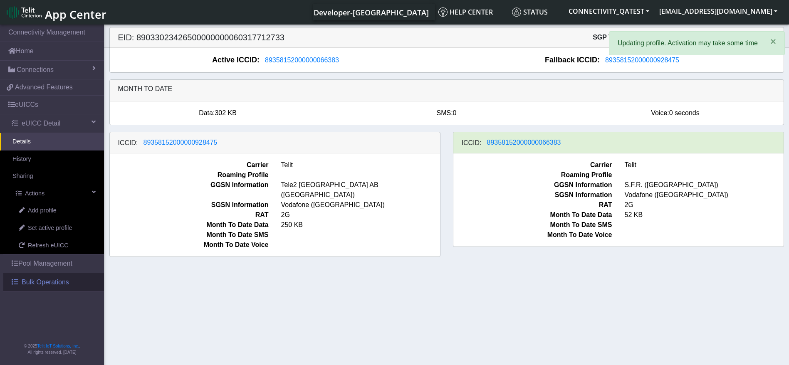
click at [46, 286] on span "Bulk Operations" at bounding box center [45, 282] width 47 height 10
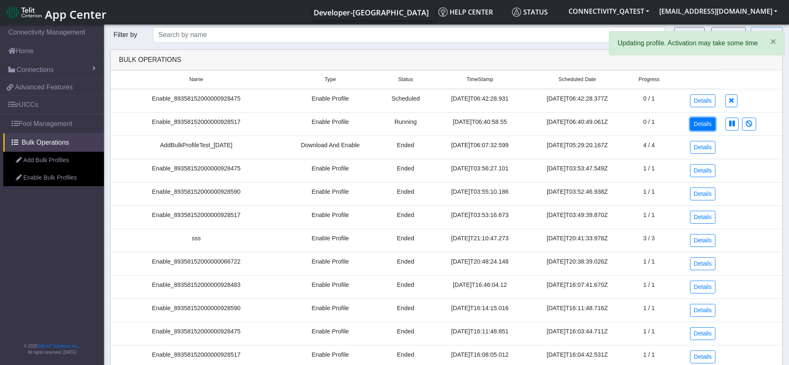
click at [702, 120] on link "Details" at bounding box center [702, 124] width 25 height 13
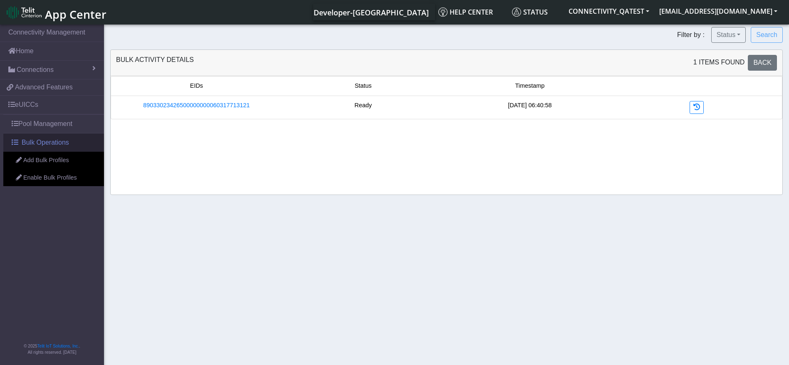
click at [54, 139] on span "Bulk Operations" at bounding box center [45, 143] width 47 height 10
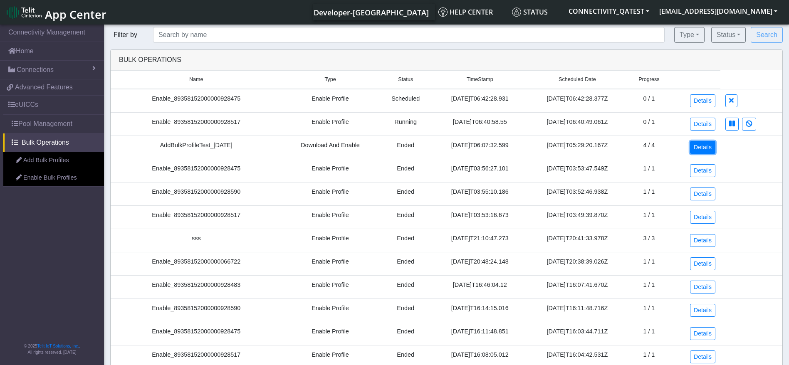
click at [706, 148] on link "Details" at bounding box center [702, 147] width 25 height 13
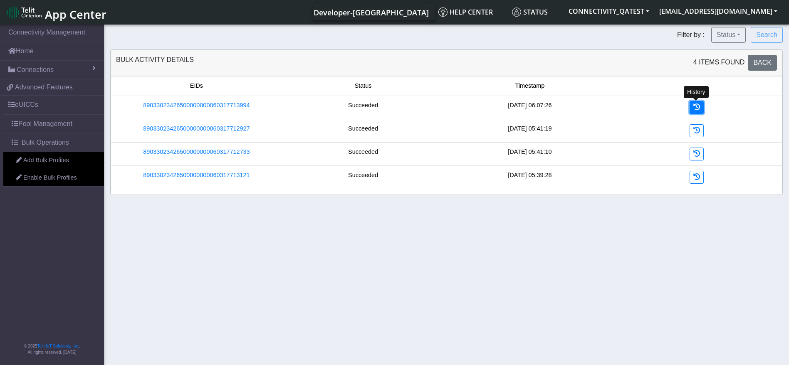
click at [697, 106] on icon at bounding box center [696, 107] width 7 height 7
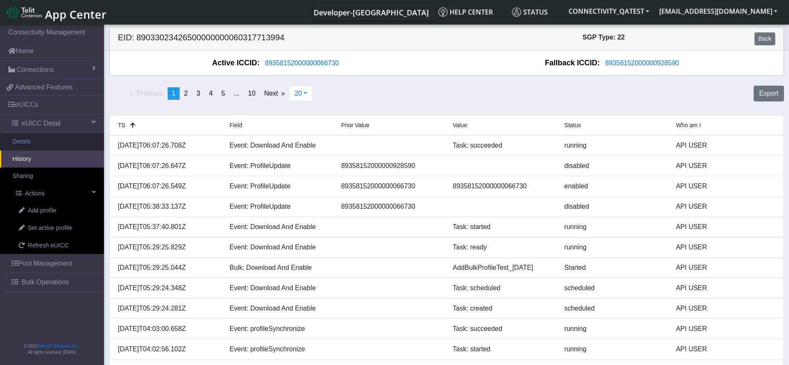
click at [42, 139] on link "Details" at bounding box center [52, 141] width 104 height 17
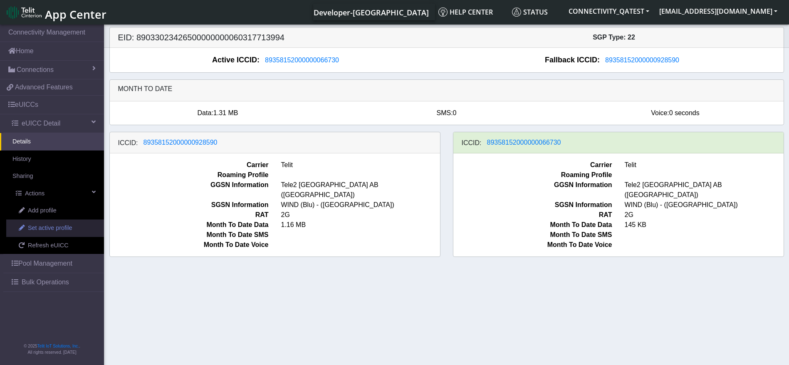
click at [52, 227] on span "Set active profile" at bounding box center [50, 228] width 44 height 9
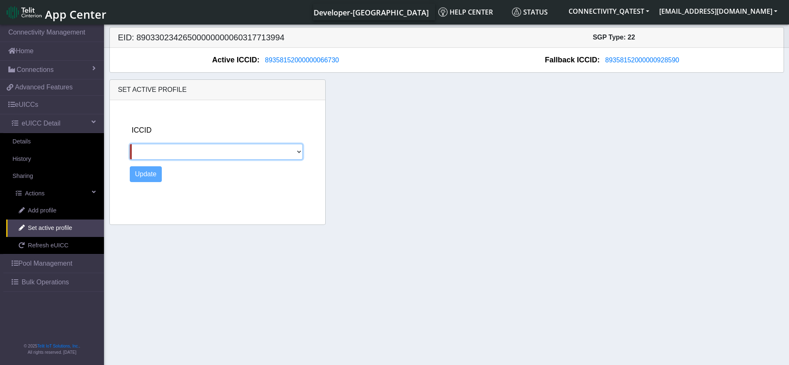
click at [192, 148] on select "89358152000000928590" at bounding box center [216, 152] width 173 height 16
select select "89358152000000928590"
click at [130, 144] on select "89358152000000928590" at bounding box center [216, 152] width 173 height 16
click at [156, 172] on button "Update" at bounding box center [146, 174] width 32 height 16
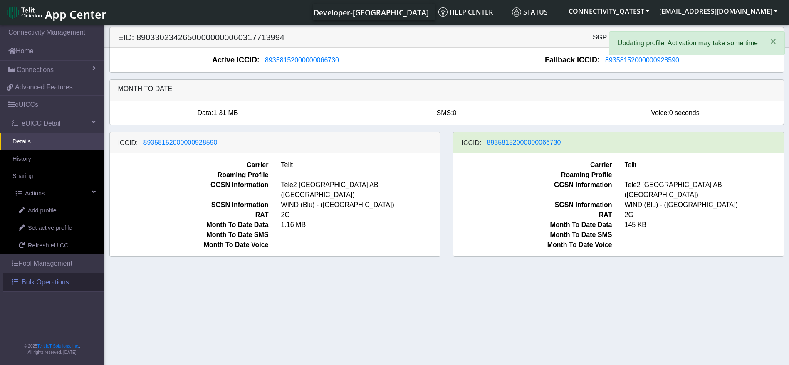
click at [36, 284] on span "Bulk Operations" at bounding box center [45, 282] width 47 height 10
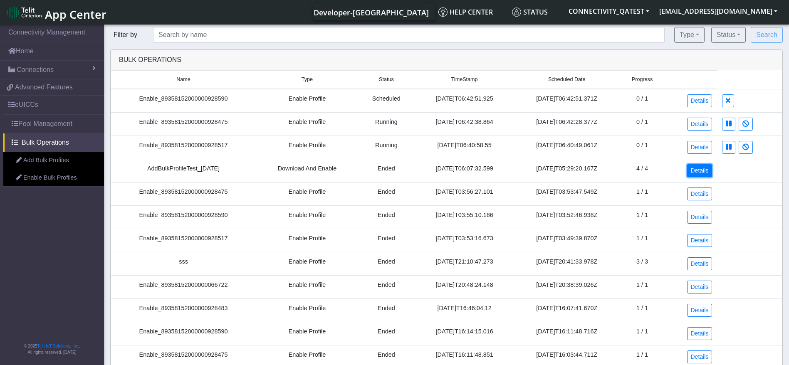
click at [703, 171] on link "Details" at bounding box center [699, 170] width 25 height 13
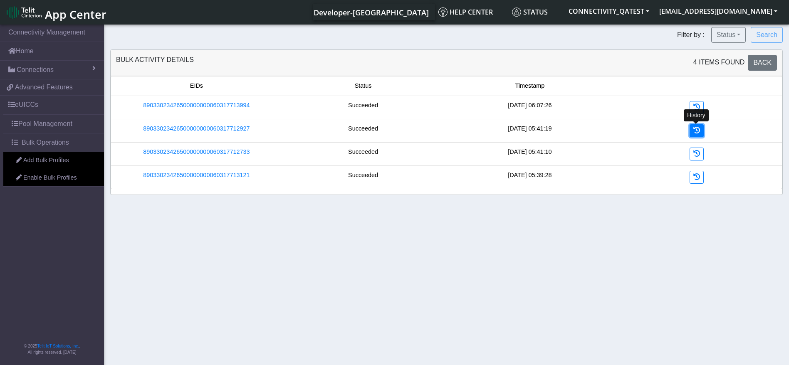
click at [691, 131] on link at bounding box center [697, 130] width 14 height 13
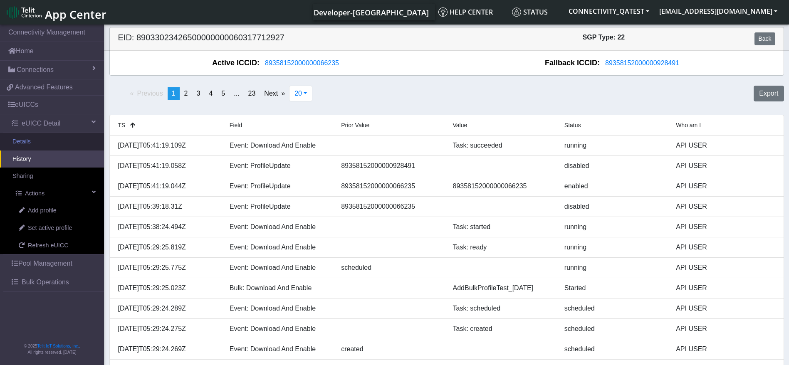
click at [53, 146] on link "Details" at bounding box center [52, 141] width 104 height 17
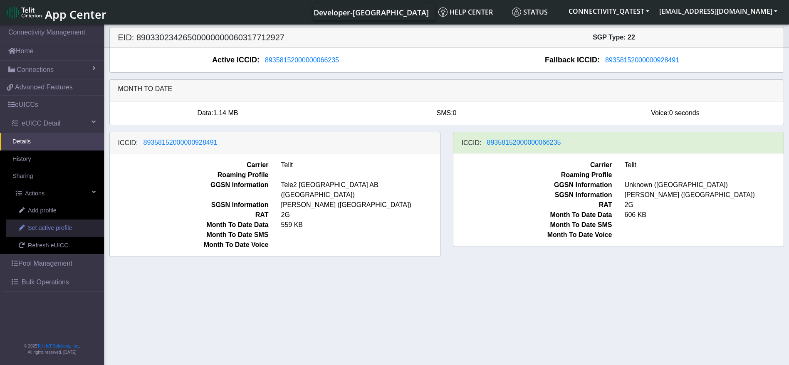
click at [60, 225] on span "Set active profile" at bounding box center [50, 228] width 44 height 9
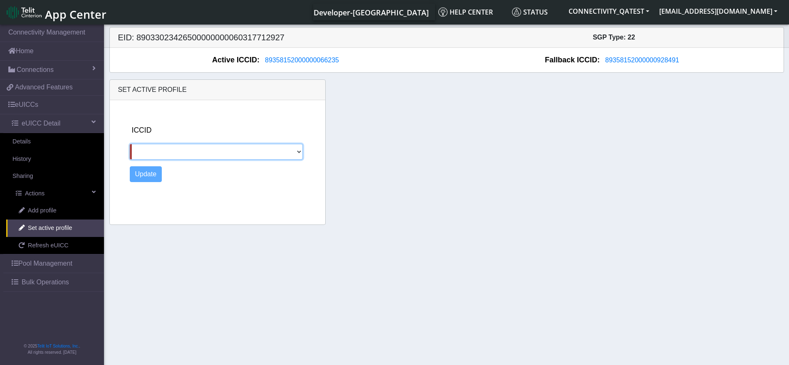
click at [238, 155] on select "89358152000000928491" at bounding box center [216, 152] width 173 height 16
select select "89358152000000928491"
click at [130, 144] on select "89358152000000928491" at bounding box center [216, 152] width 173 height 16
click at [136, 177] on button "Update" at bounding box center [146, 174] width 32 height 16
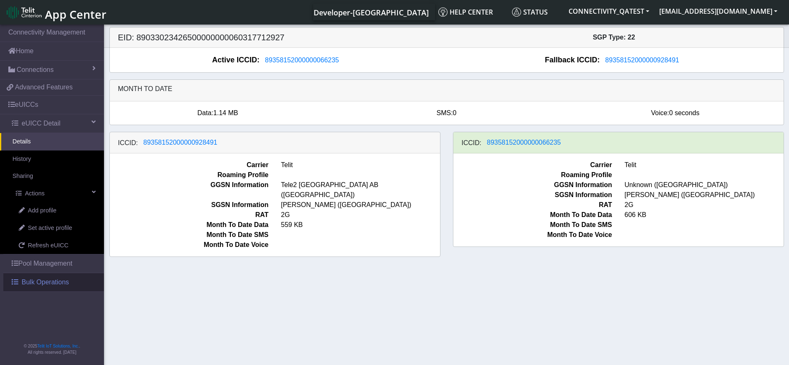
click at [46, 278] on span "Bulk Operations" at bounding box center [45, 282] width 47 height 10
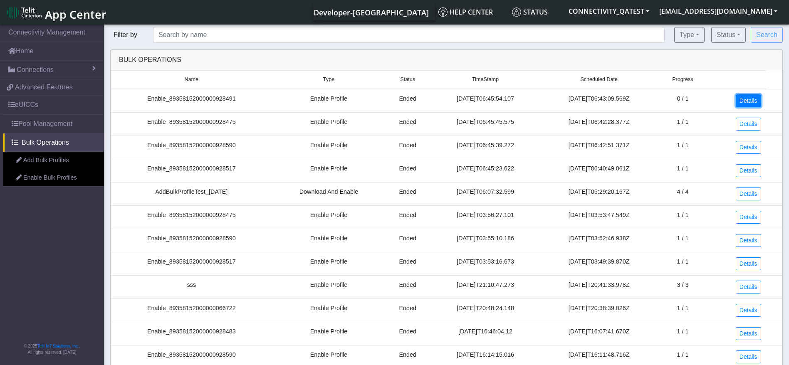
click at [754, 97] on link "Details" at bounding box center [748, 100] width 25 height 13
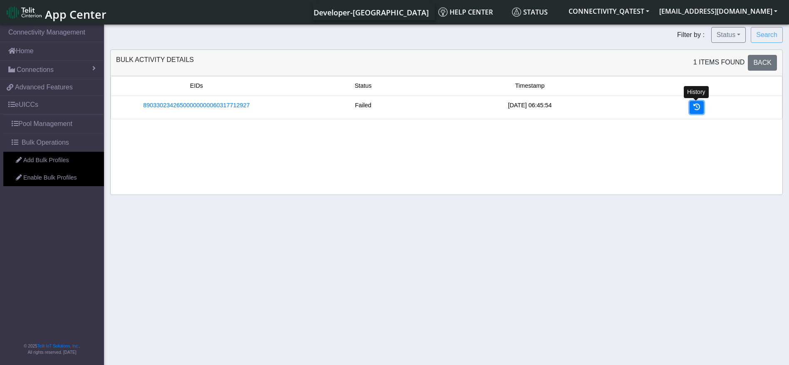
click at [696, 105] on icon at bounding box center [696, 107] width 7 height 7
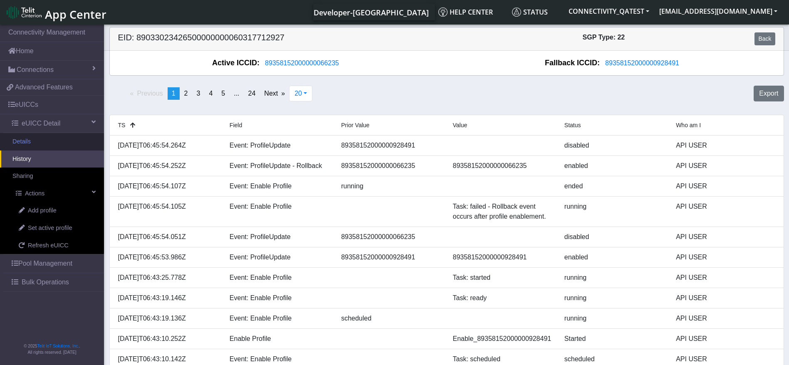
click at [60, 141] on link "Details" at bounding box center [52, 141] width 104 height 17
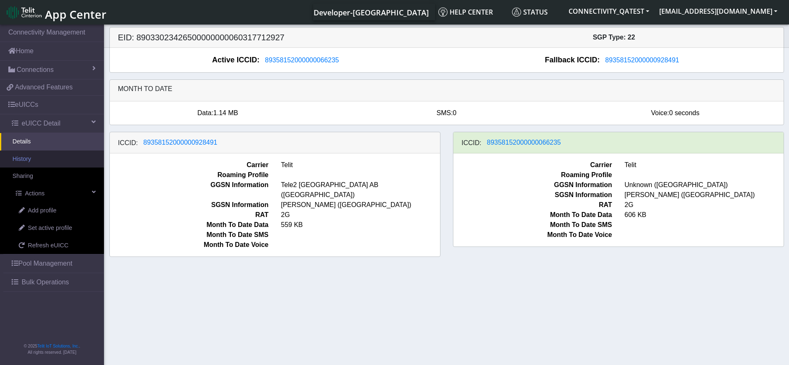
click at [40, 162] on link "History" at bounding box center [52, 159] width 104 height 17
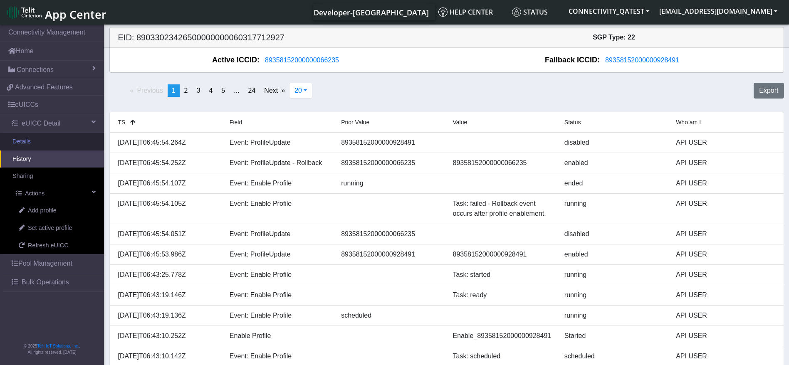
click at [22, 137] on link "Details" at bounding box center [52, 141] width 104 height 17
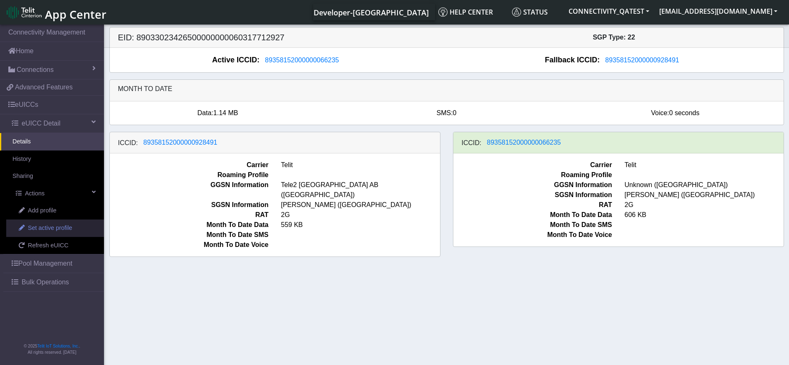
click at [52, 229] on span "Set active profile" at bounding box center [50, 228] width 44 height 9
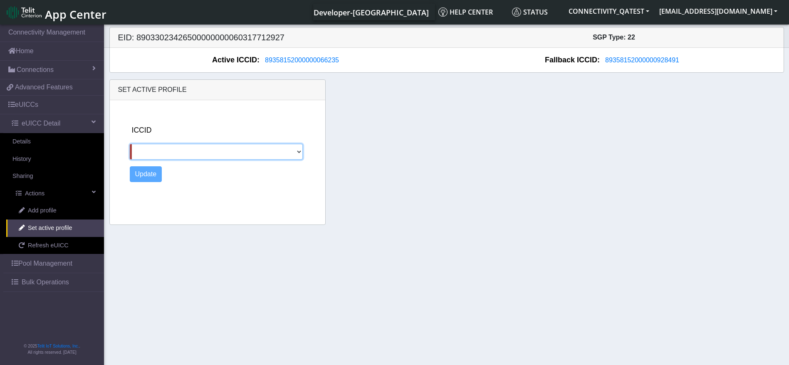
click at [218, 153] on select "89358152000000928491" at bounding box center [216, 152] width 173 height 16
select select "89358152000000928491"
click at [130, 144] on select "89358152000000928491" at bounding box center [216, 152] width 173 height 16
click at [154, 174] on button "Update" at bounding box center [146, 174] width 32 height 16
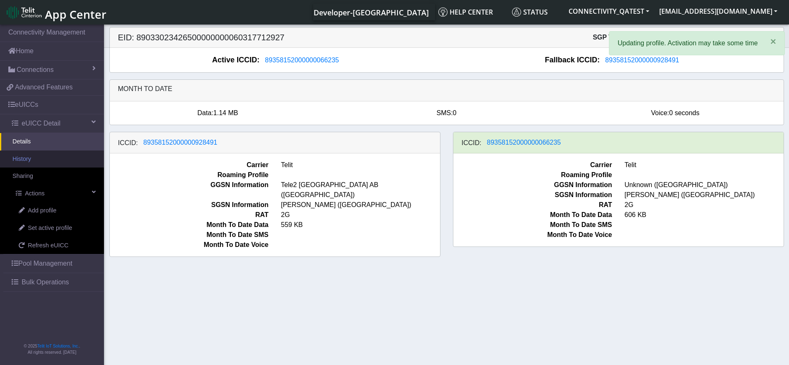
click at [31, 160] on link "History" at bounding box center [52, 159] width 104 height 17
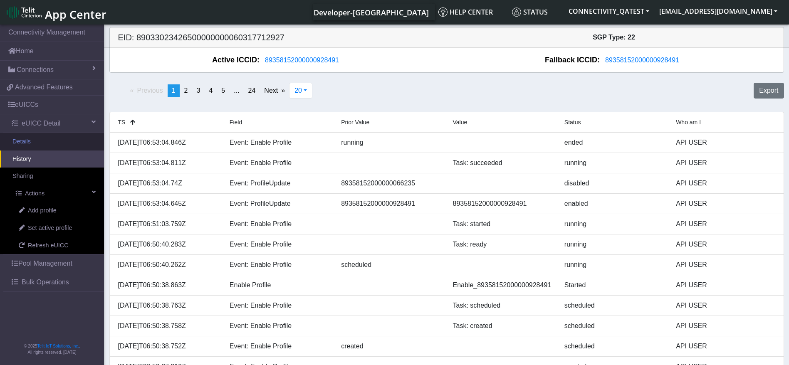
click at [42, 138] on link "Details" at bounding box center [52, 141] width 104 height 17
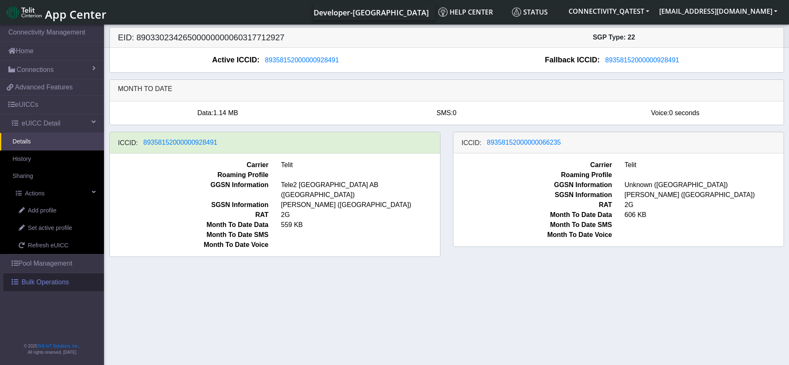
click at [55, 277] on span "Bulk Operations" at bounding box center [45, 282] width 47 height 10
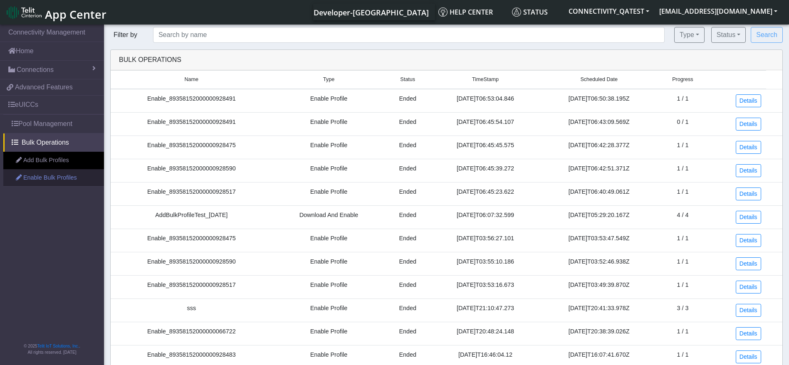
click at [47, 180] on link "Enable Bulk Profiles" at bounding box center [53, 177] width 101 height 17
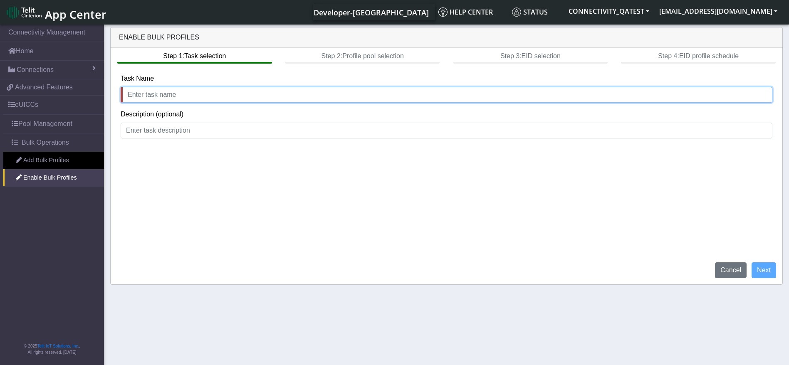
click at [179, 94] on input "text" at bounding box center [447, 95] width 652 height 16
type input "EnableProfileTest_24thSept"
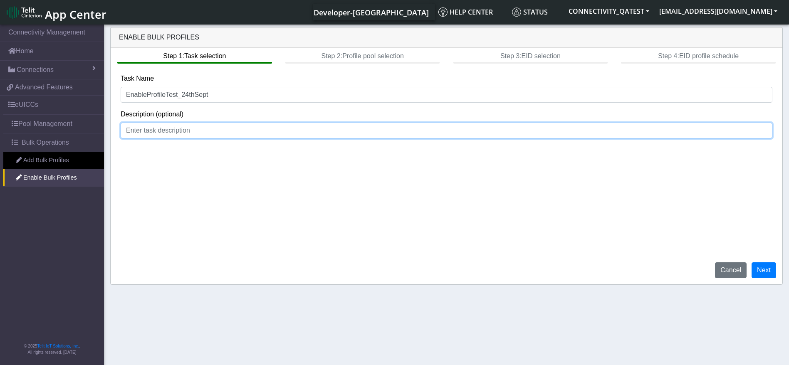
click at [187, 132] on input at bounding box center [447, 131] width 652 height 16
type input "Enable profile"
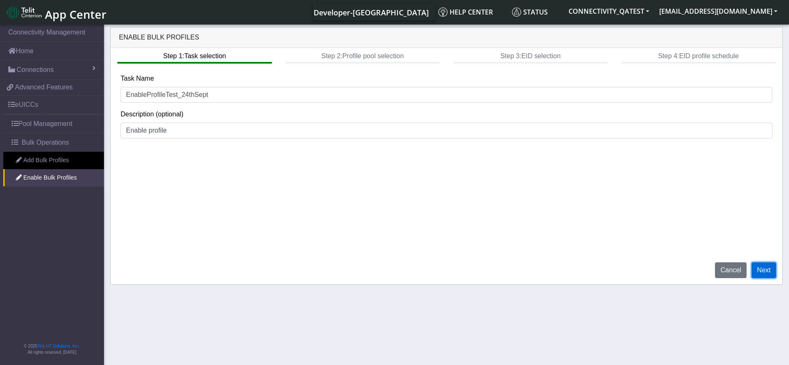
click at [756, 275] on button "Next" at bounding box center [764, 270] width 25 height 16
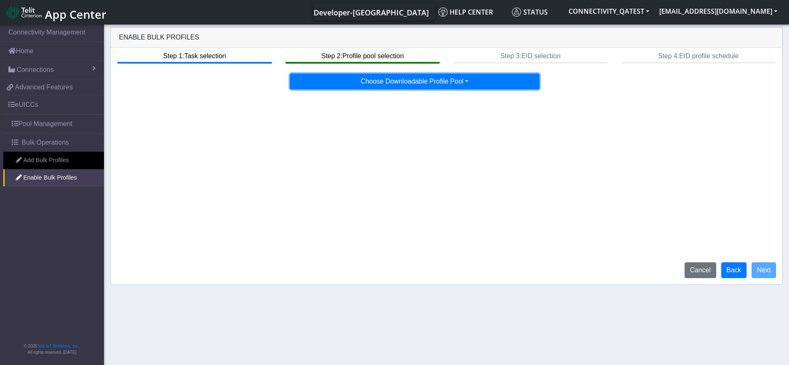
click at [462, 80] on button "Choose Downloadable Profile Pool" at bounding box center [415, 82] width 250 height 16
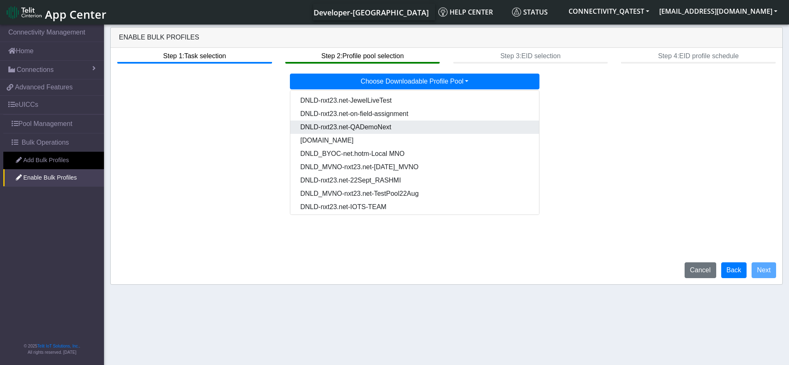
click at [423, 126] on Pool7eab5334-eaa0-4b38-b93b-2f7c70d4aa37-dropdown "DNLD-nxt23.net-QADemoNext" at bounding box center [414, 127] width 249 height 13
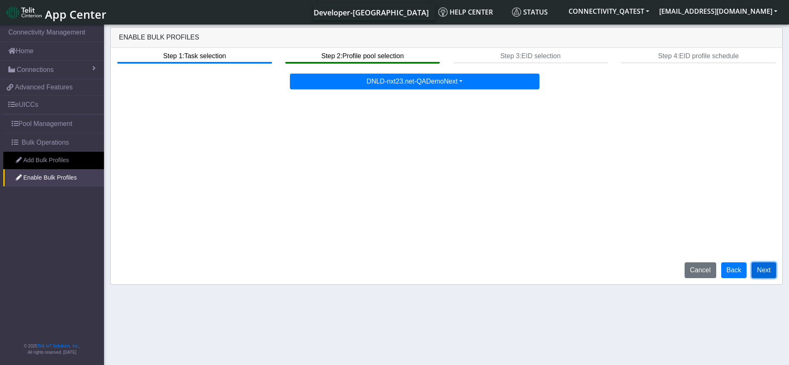
click at [765, 267] on button "Next" at bounding box center [764, 270] width 25 height 16
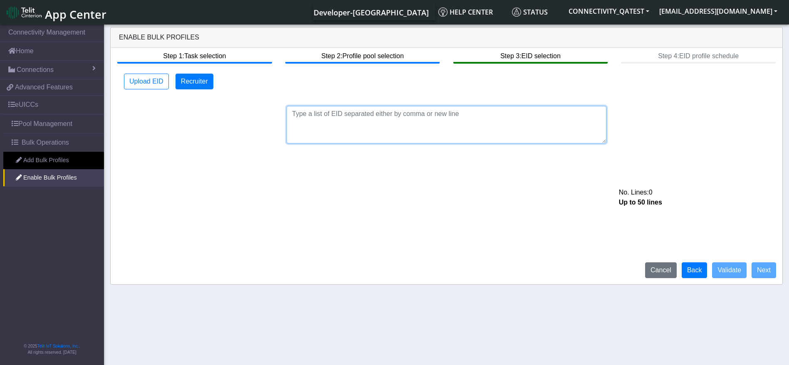
click at [432, 129] on textarea at bounding box center [447, 124] width 320 height 37
paste textarea "89033023426500000000060317712927 89033023426500000000060317713121 8903302342650…"
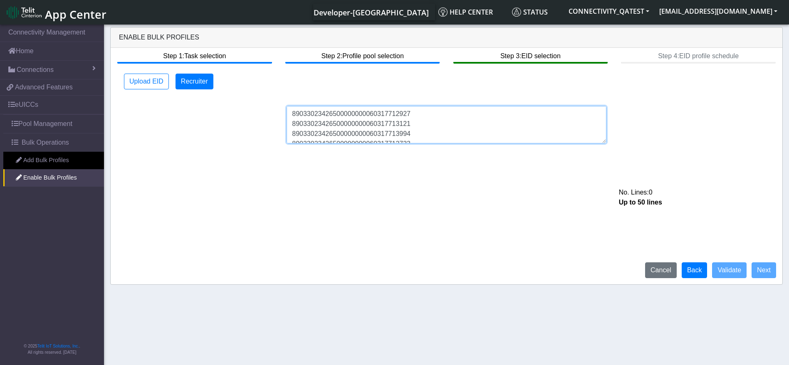
scroll to position [5, 0]
type textarea "89033023426500000000060317712927 89033023426500000000060317713121 8903302342650…"
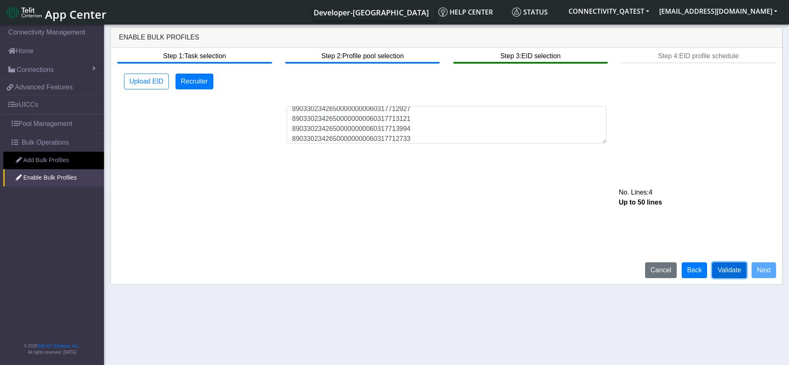
click at [732, 267] on button "Validate" at bounding box center [729, 270] width 35 height 16
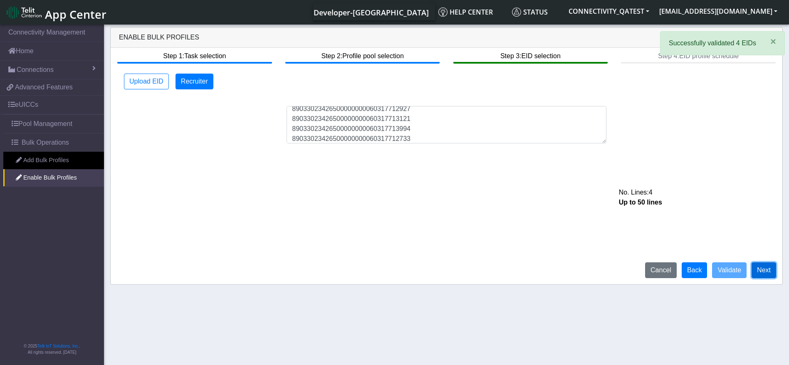
click at [761, 268] on button "Next" at bounding box center [764, 270] width 25 height 16
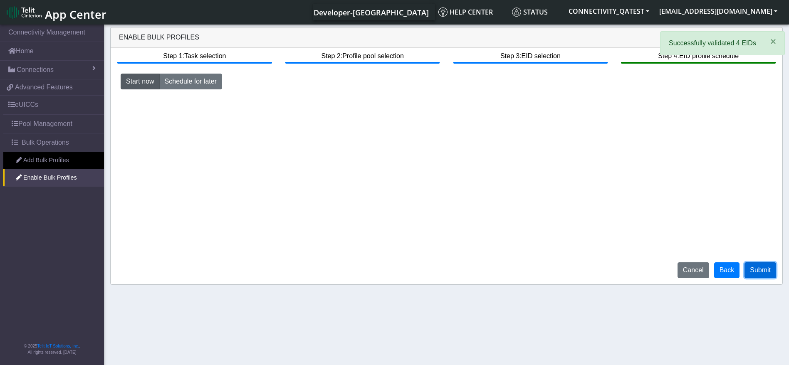
click at [771, 271] on button "Submit" at bounding box center [760, 270] width 32 height 16
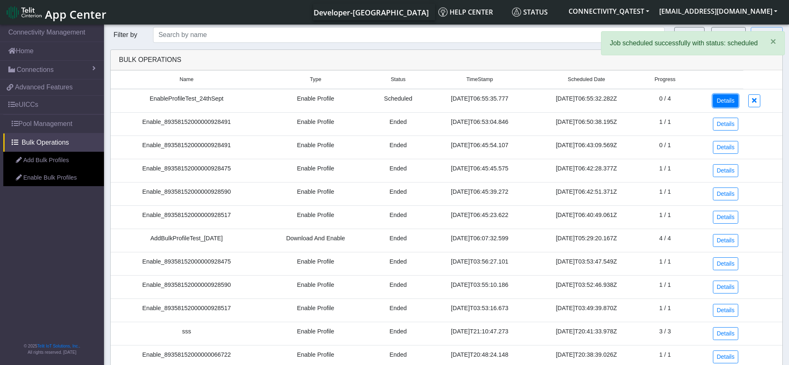
click at [716, 104] on link "Details" at bounding box center [725, 100] width 25 height 13
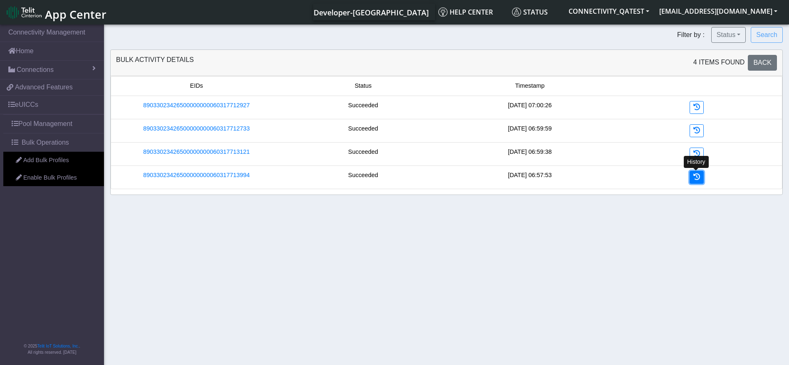
click at [702, 177] on link at bounding box center [697, 177] width 14 height 13
click at [348, 258] on section "Connectivity Management Home Connections List Map 0314817d638505f779da0ed0969f7…" at bounding box center [394, 195] width 789 height 345
click at [213, 177] on link "89033023426500000000060317713994" at bounding box center [196, 175] width 106 height 9
